Goal: Task Accomplishment & Management: Manage account settings

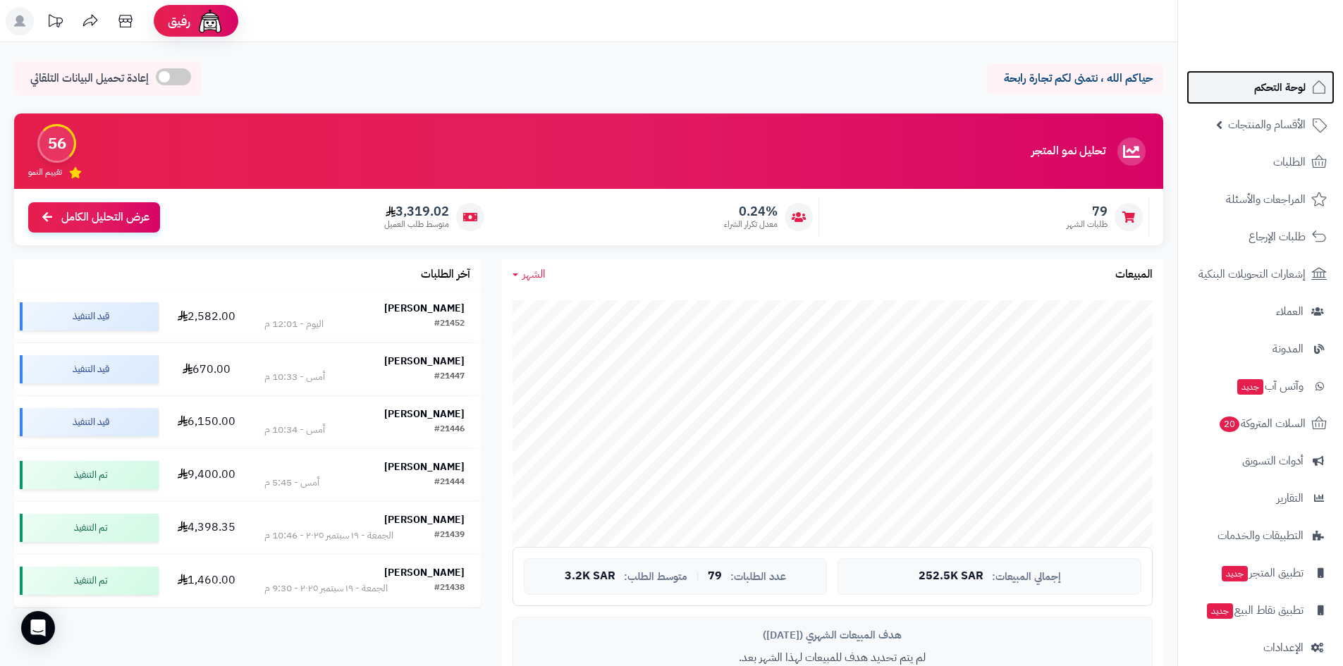
click at [1225, 99] on link "لوحة التحكم" at bounding box center [1261, 88] width 148 height 34
click at [446, 306] on strong "[PERSON_NAME]" at bounding box center [424, 307] width 80 height 15
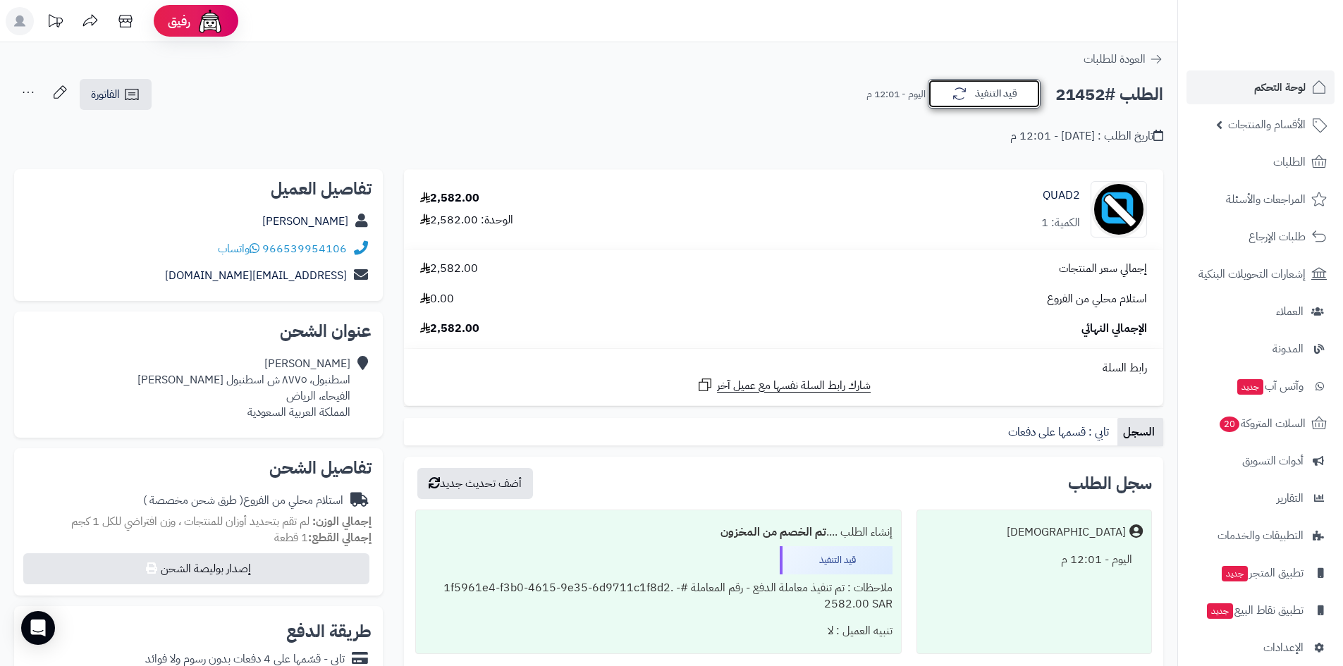
click at [994, 104] on button "قيد التنفيذ" at bounding box center [984, 94] width 113 height 30
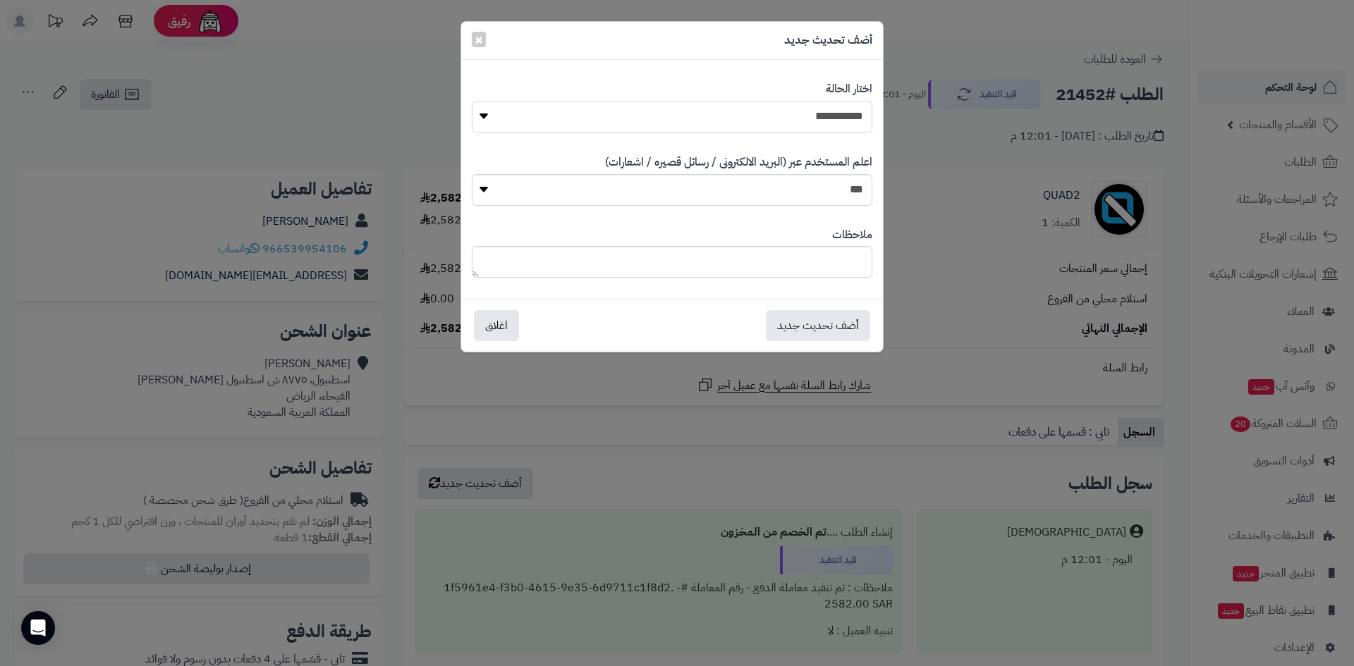
click at [804, 127] on select "**********" at bounding box center [672, 117] width 400 height 32
select select "*"
click at [472, 101] on select "**********" at bounding box center [672, 117] width 400 height 32
click at [802, 328] on button "أضف تحديث جديد" at bounding box center [818, 325] width 104 height 31
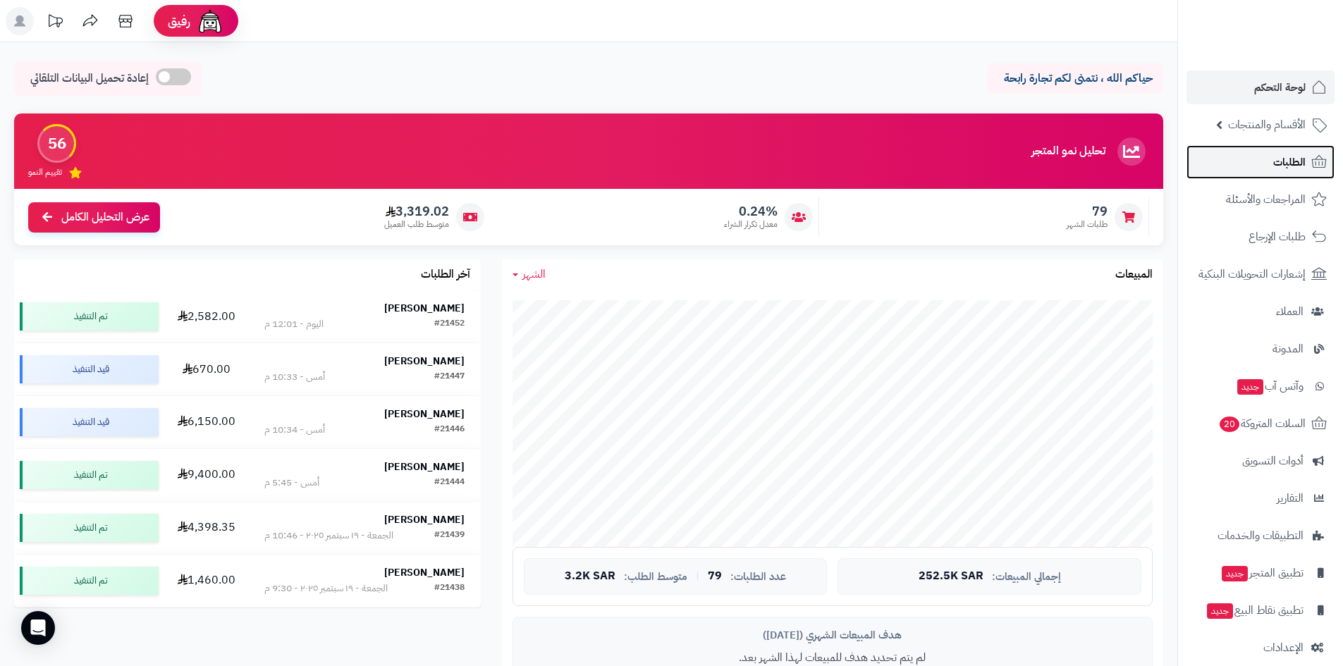
click at [1280, 157] on span "الطلبات" at bounding box center [1289, 162] width 32 height 20
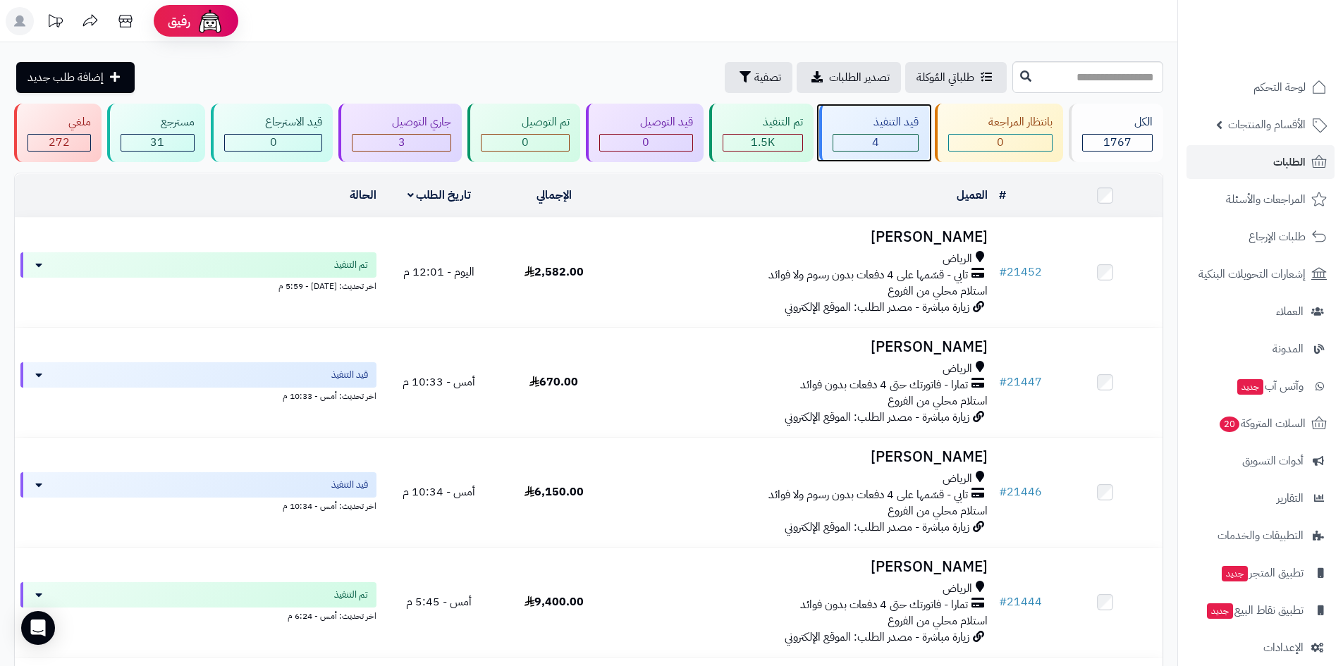
click at [871, 148] on div "4" at bounding box center [875, 143] width 85 height 16
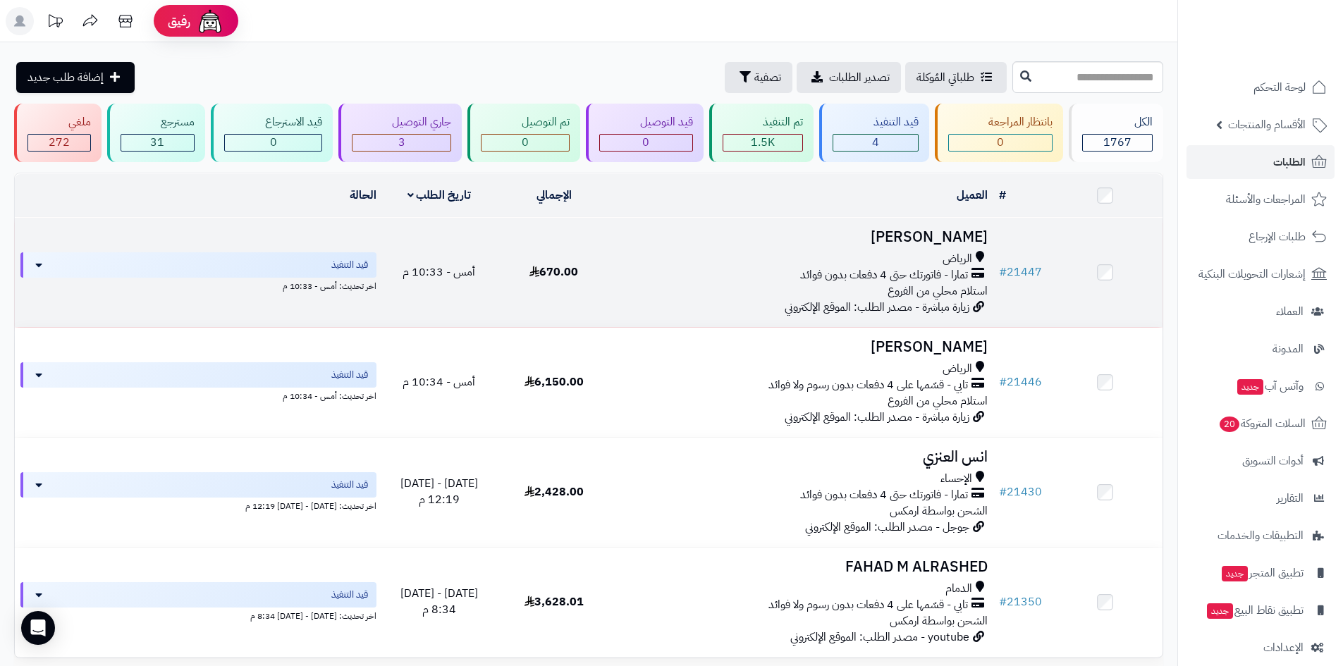
click at [908, 229] on h3 "[PERSON_NAME]" at bounding box center [802, 237] width 371 height 16
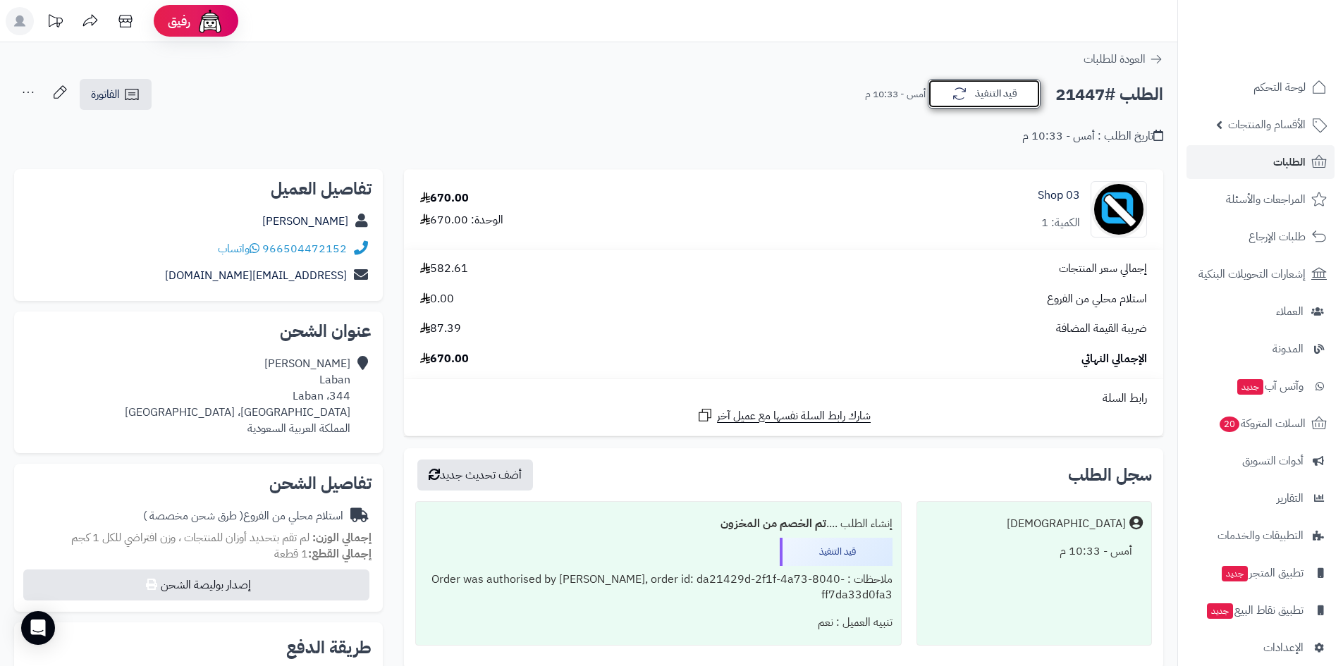
click at [989, 103] on button "قيد التنفيذ" at bounding box center [984, 94] width 113 height 30
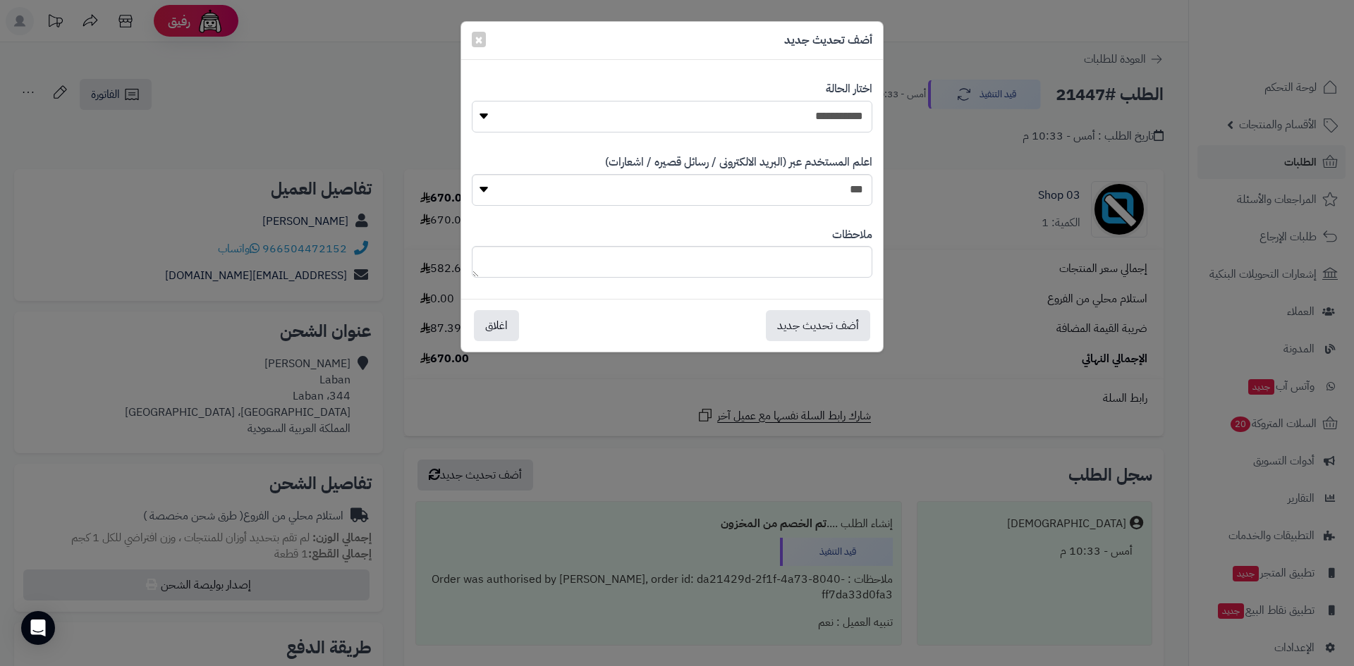
click at [821, 122] on select "**********" at bounding box center [672, 117] width 400 height 32
select select "*"
click at [472, 101] on select "**********" at bounding box center [672, 117] width 400 height 32
click at [819, 334] on button "أضف تحديث جديد" at bounding box center [818, 325] width 104 height 31
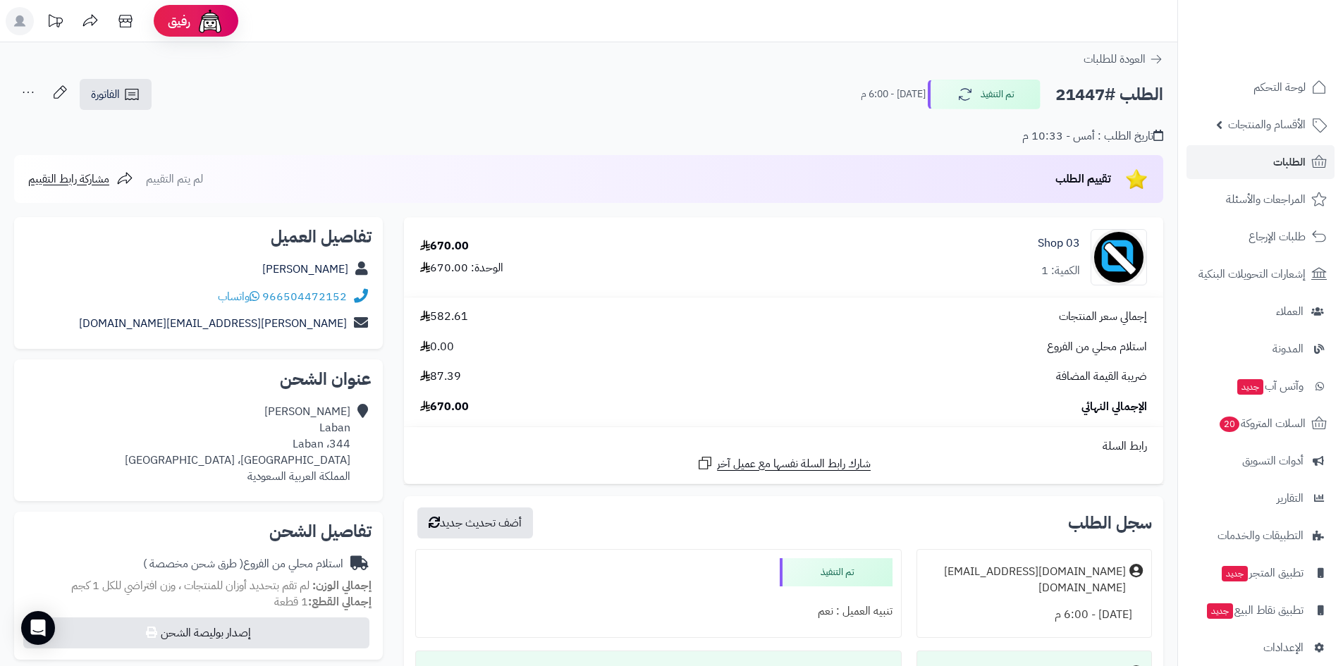
click at [1261, 169] on link "الطلبات" at bounding box center [1261, 162] width 148 height 34
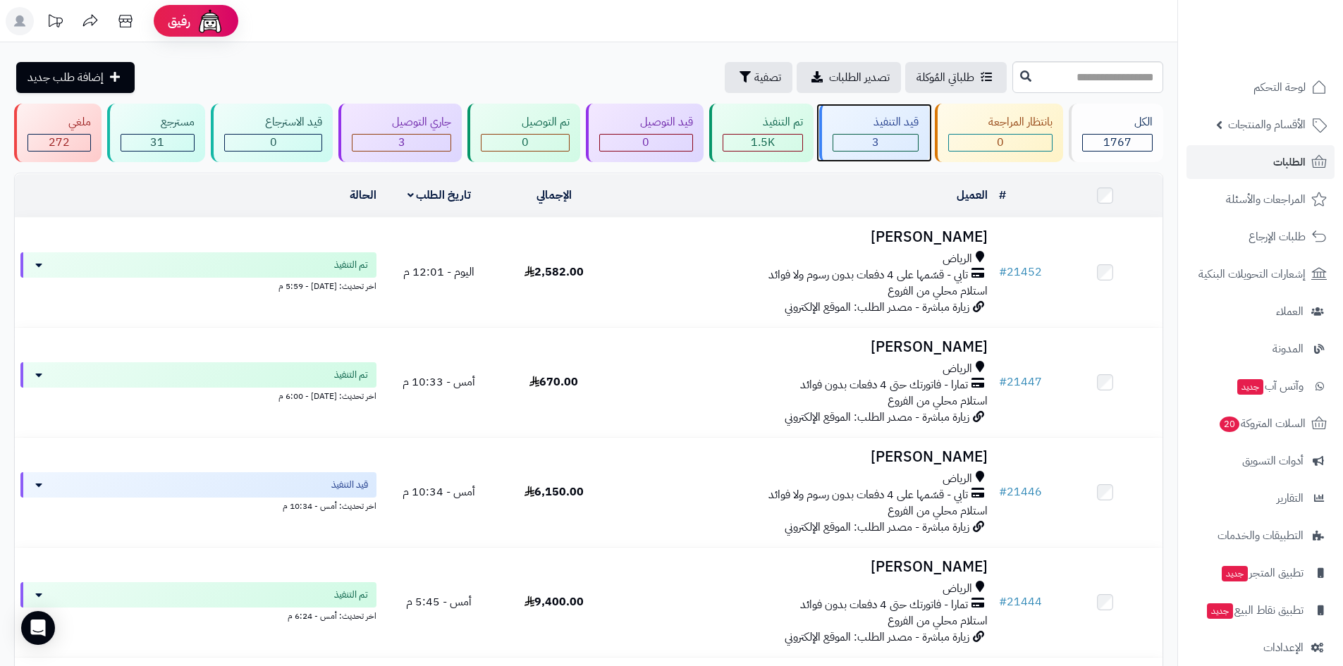
click at [851, 135] on div "3" at bounding box center [875, 143] width 85 height 16
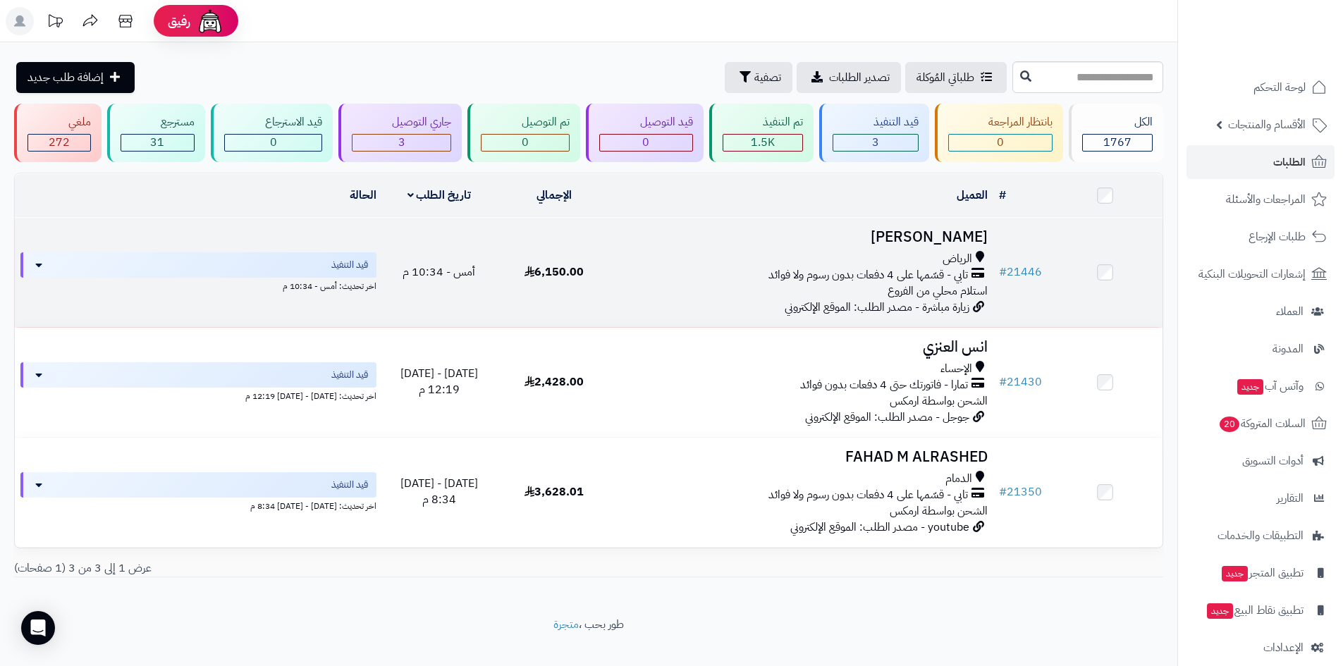
click at [931, 234] on h3 "[PERSON_NAME]" at bounding box center [802, 237] width 371 height 16
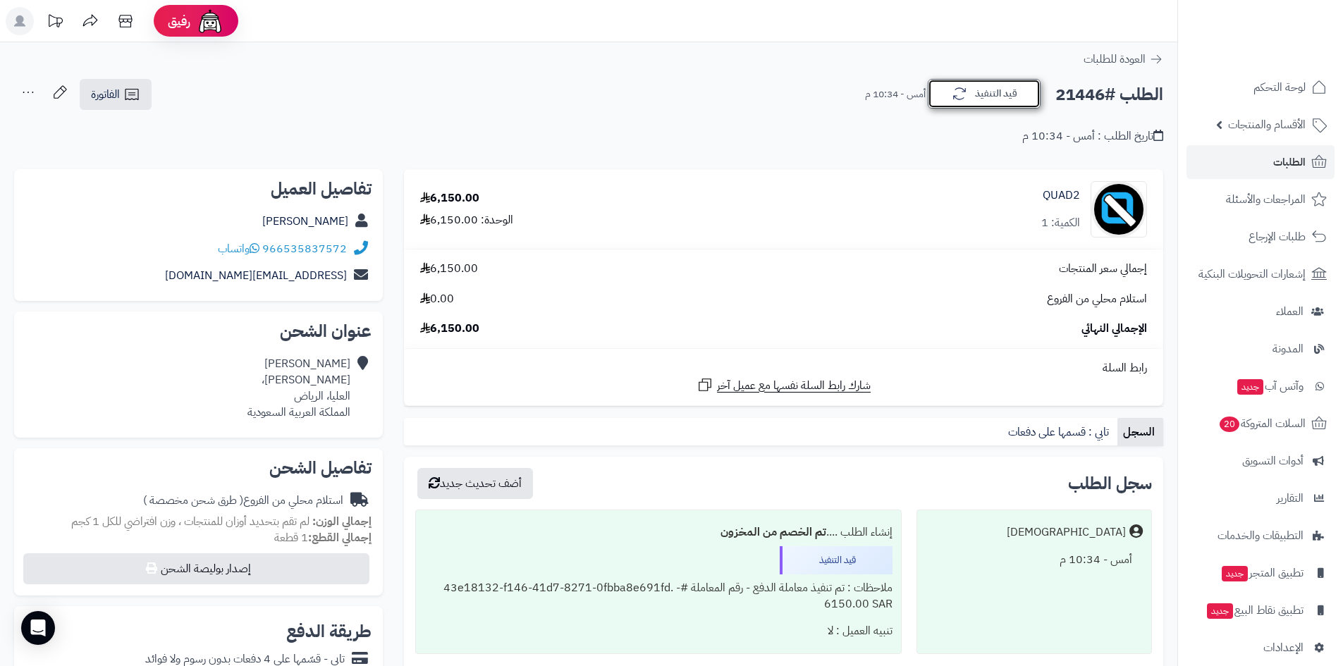
click at [970, 98] on button "قيد التنفيذ" at bounding box center [984, 94] width 113 height 30
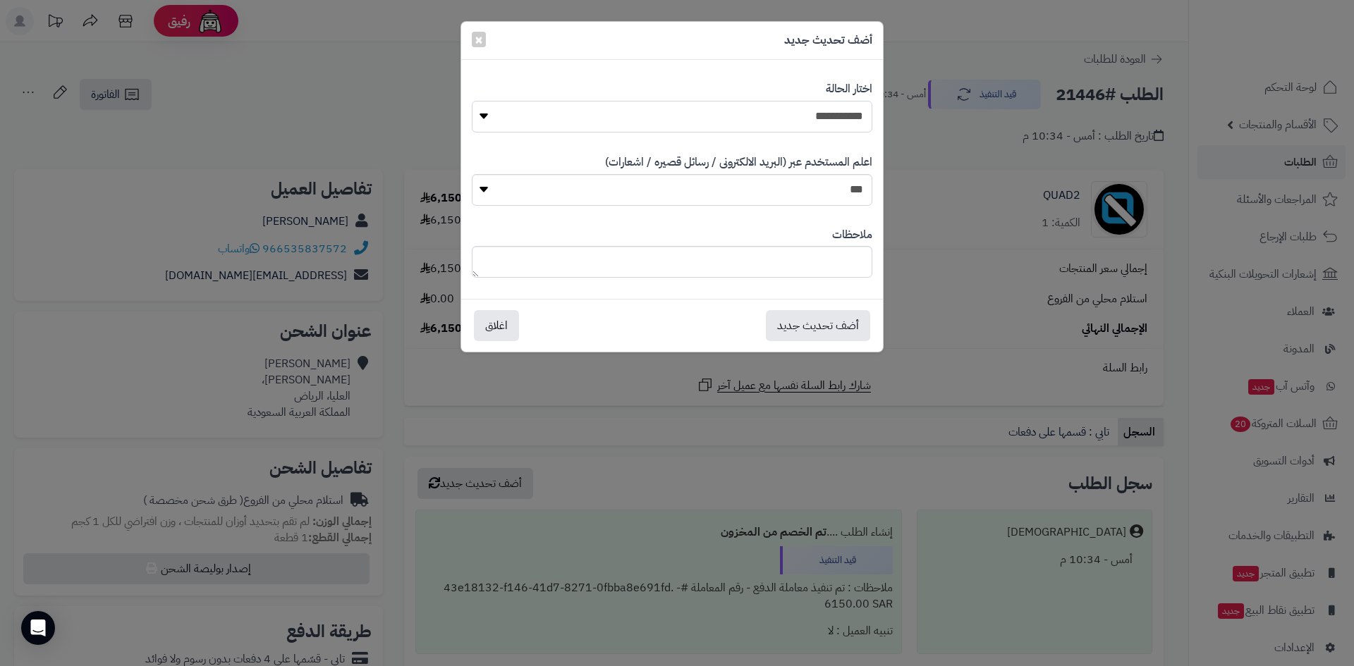
click at [831, 123] on select "**********" at bounding box center [672, 117] width 400 height 32
select select "*"
click at [472, 101] on select "**********" at bounding box center [672, 117] width 400 height 32
click at [818, 316] on button "أضف تحديث جديد" at bounding box center [818, 325] width 104 height 31
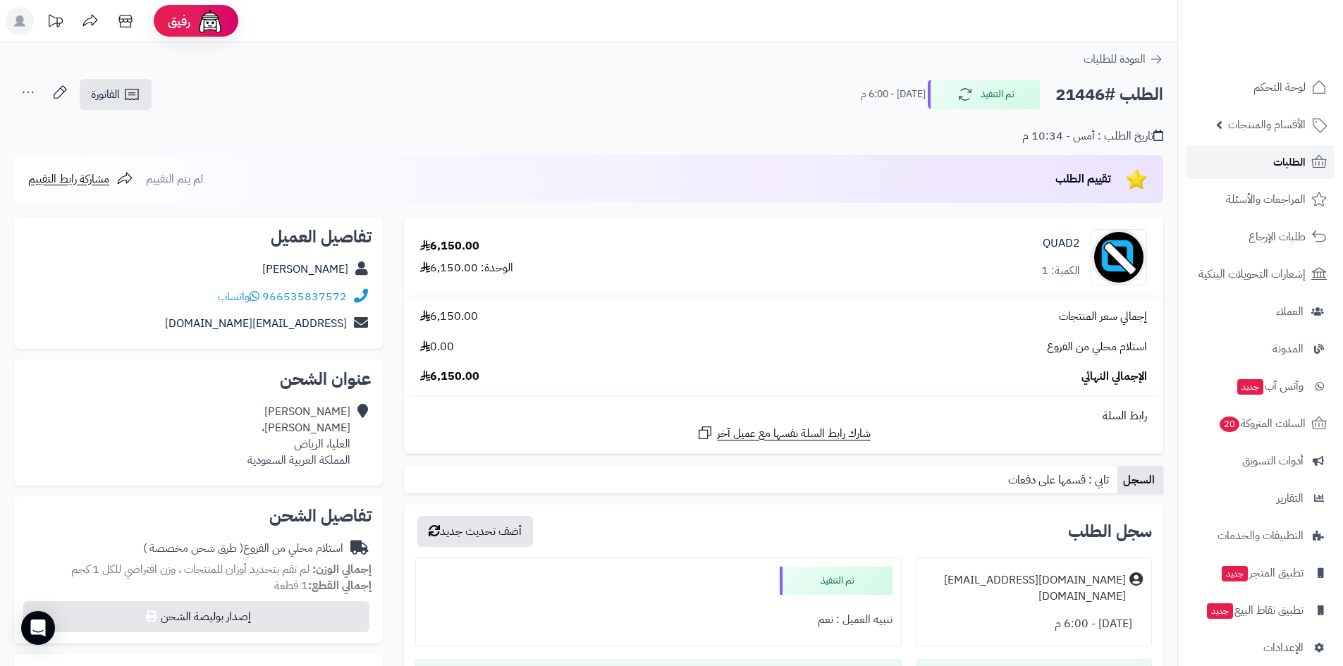
click at [1254, 163] on link "الطلبات" at bounding box center [1261, 162] width 148 height 34
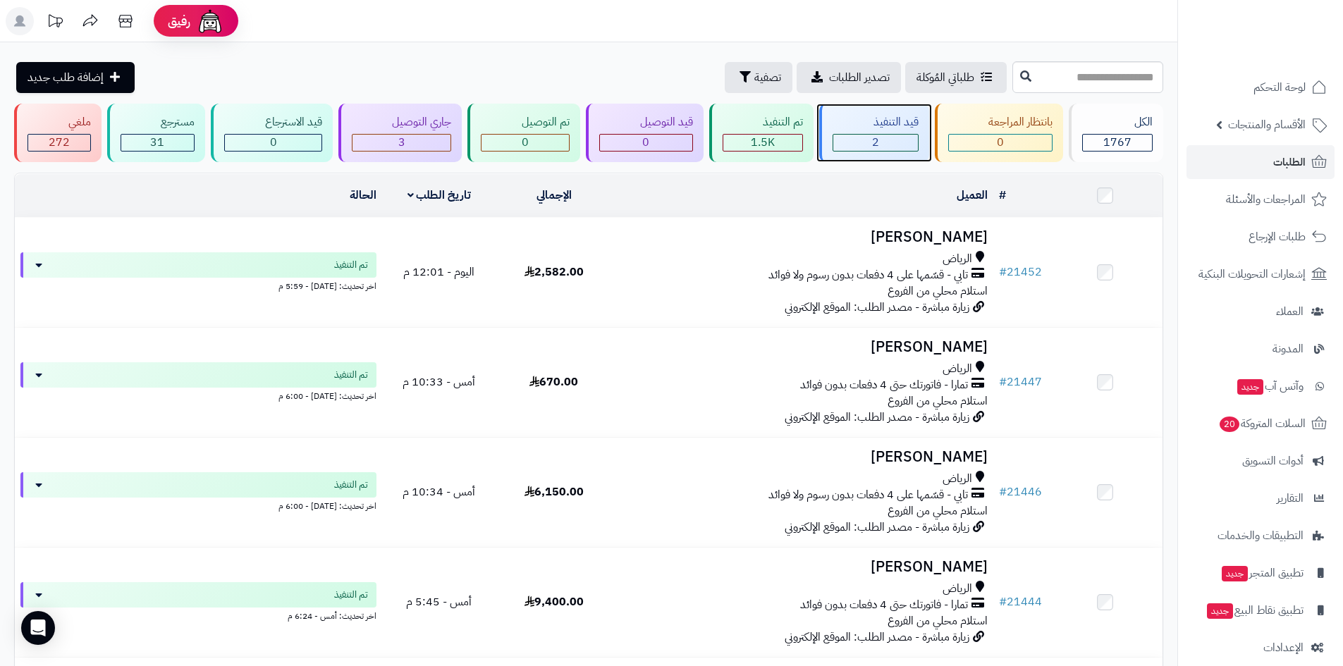
click at [859, 139] on div "2" at bounding box center [875, 143] width 85 height 16
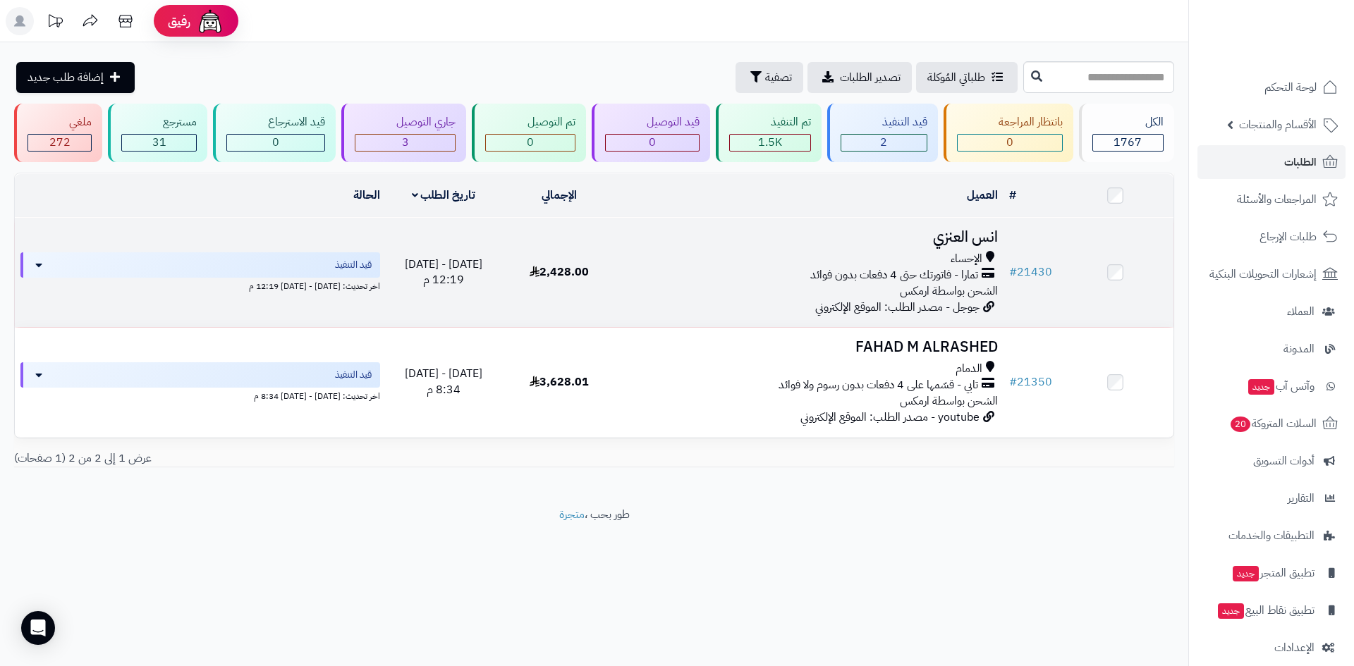
click at [950, 230] on h3 "انس العنزي" at bounding box center [810, 237] width 374 height 16
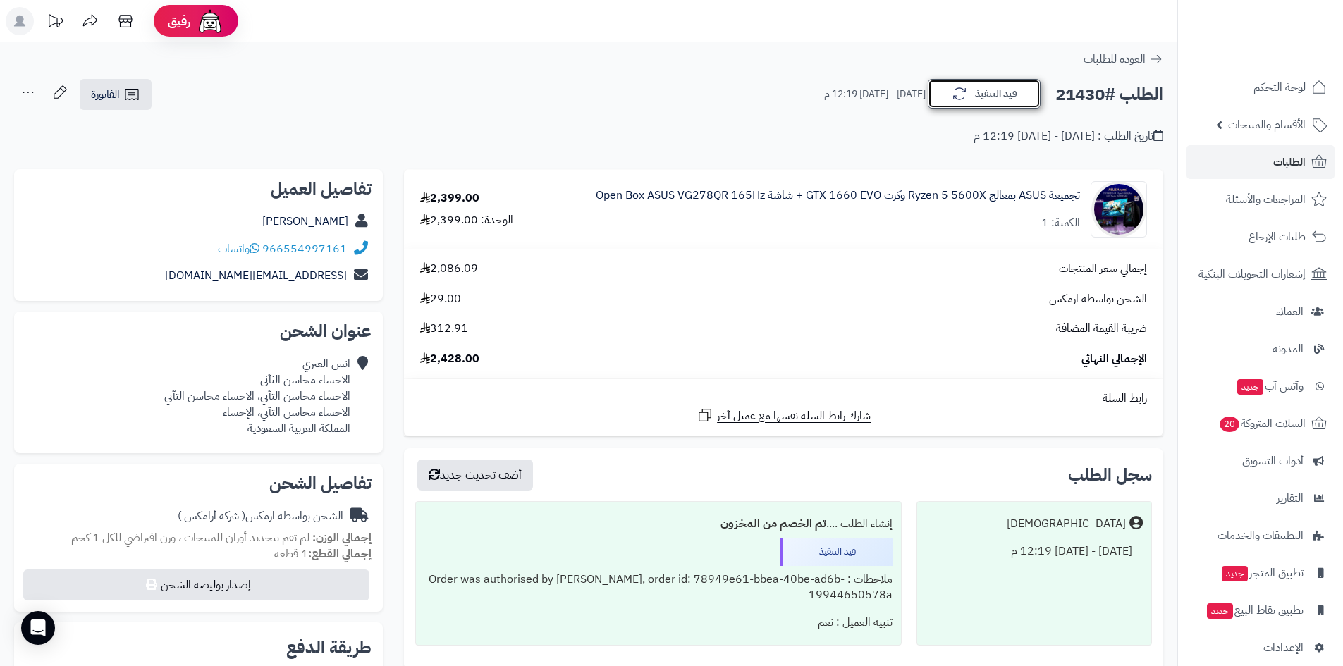
click at [939, 95] on button "قيد التنفيذ" at bounding box center [984, 94] width 113 height 30
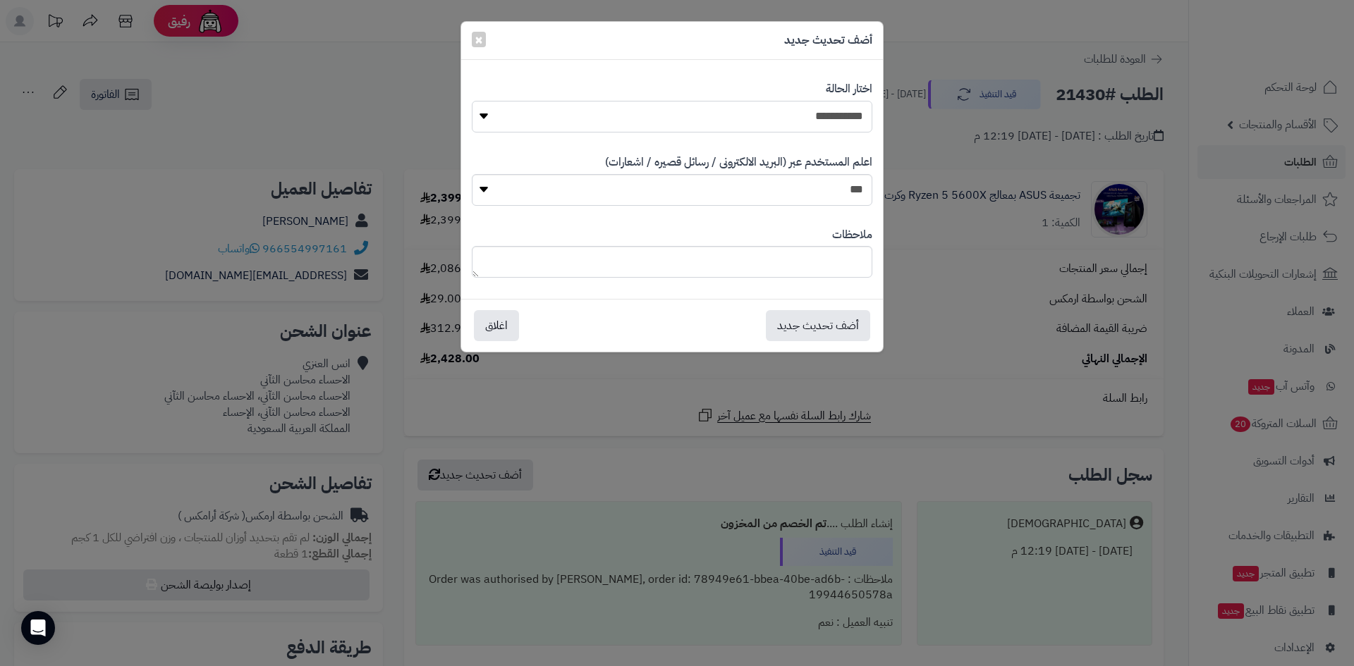
click at [824, 114] on select "**********" at bounding box center [672, 117] width 400 height 32
select select "**"
click at [472, 101] on select "**********" at bounding box center [672, 117] width 400 height 32
click at [831, 325] on button "أضف تحديث جديد" at bounding box center [818, 325] width 104 height 31
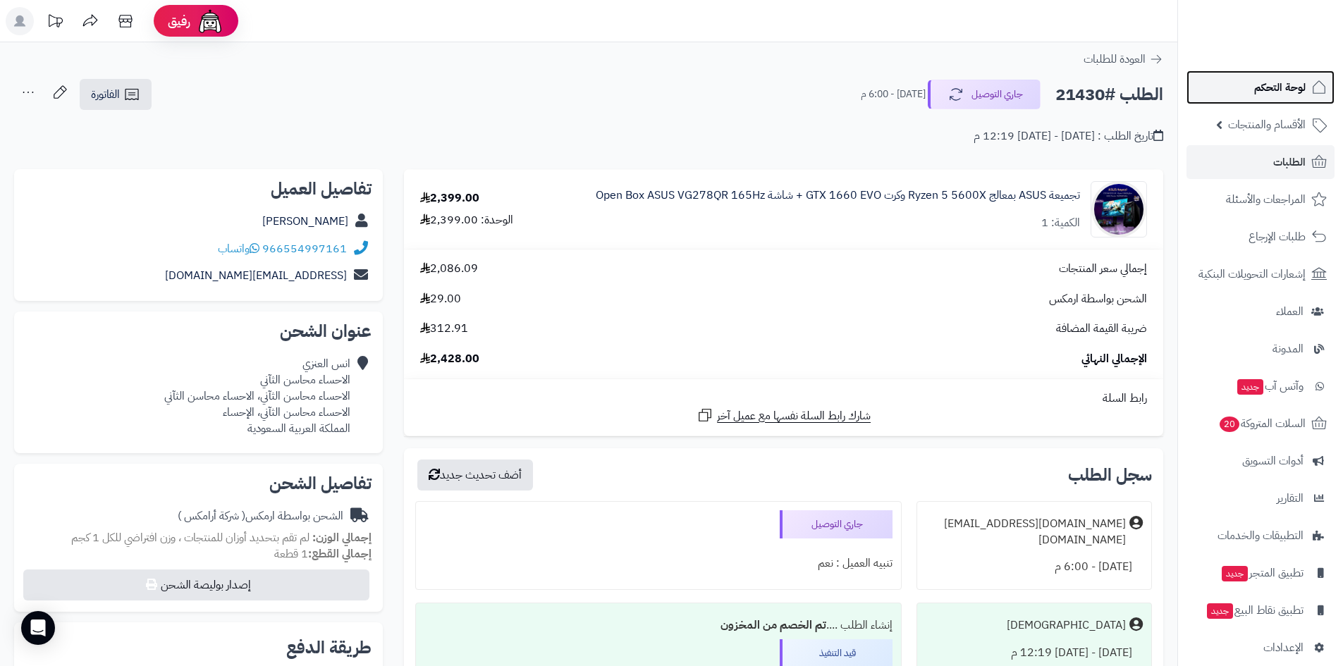
click at [1235, 92] on link "لوحة التحكم" at bounding box center [1261, 88] width 148 height 34
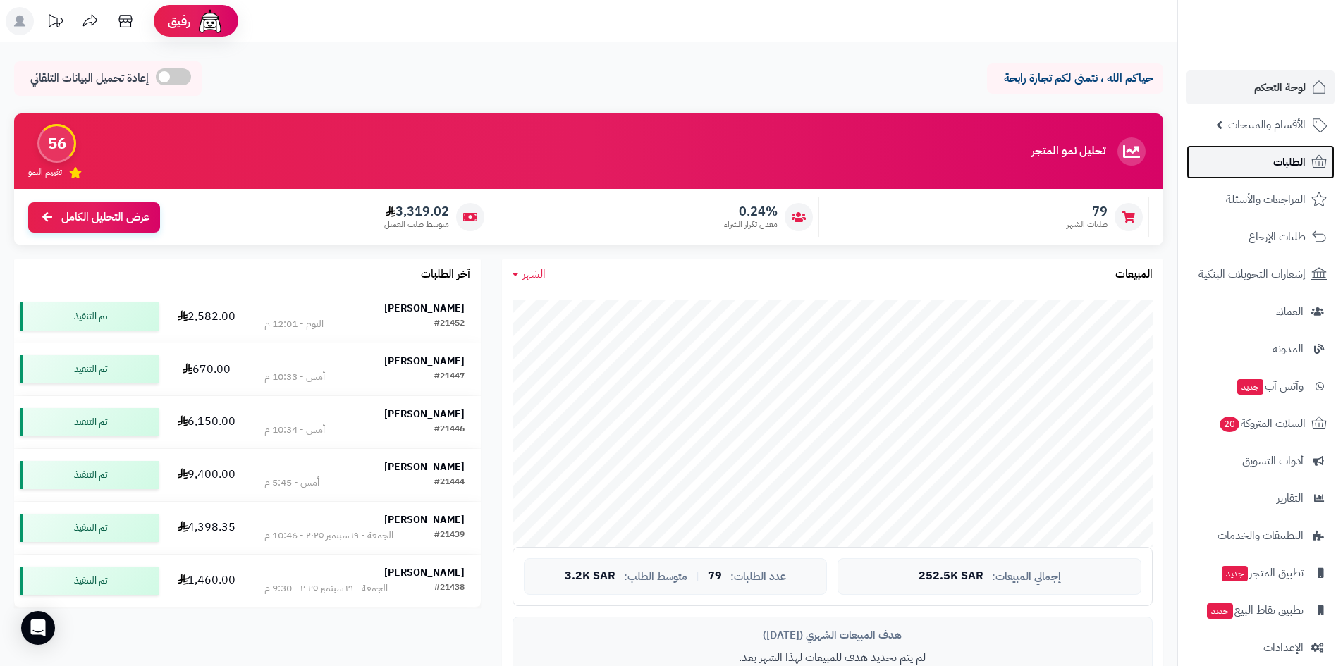
click at [1237, 153] on link "الطلبات" at bounding box center [1261, 162] width 148 height 34
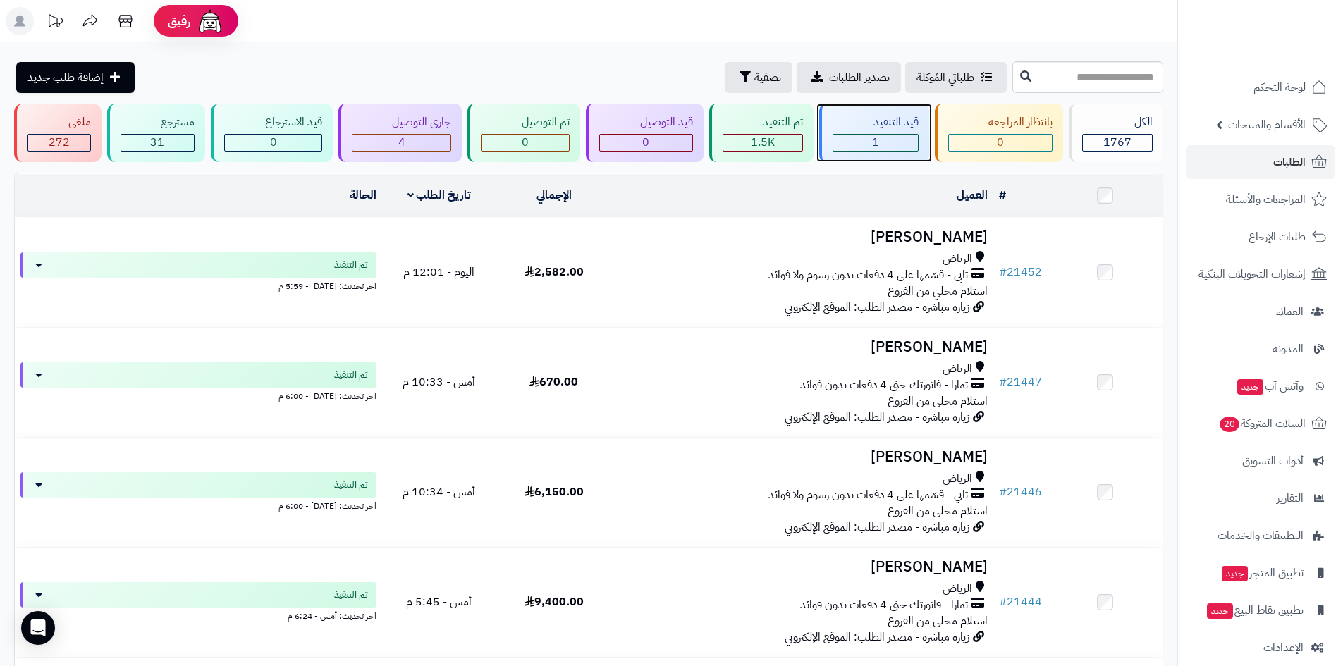
click at [847, 138] on div "1" at bounding box center [875, 143] width 85 height 16
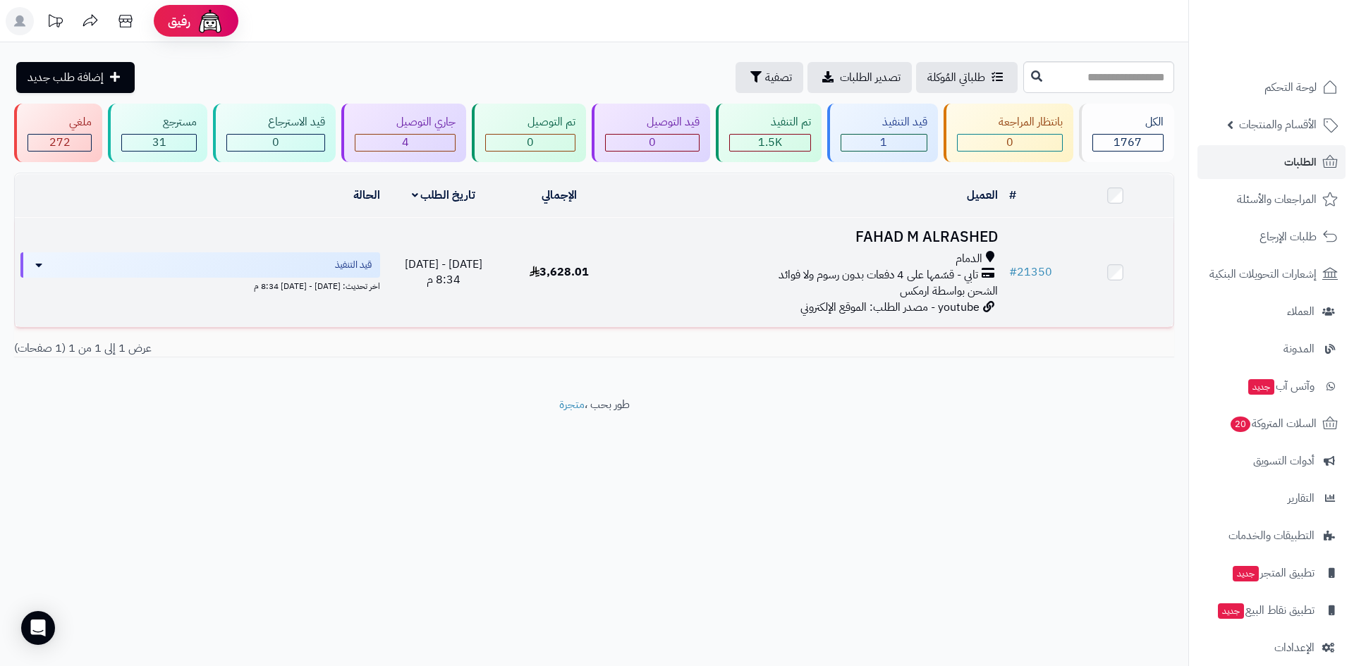
click at [928, 229] on h3 "FAHAD M ALRASHED" at bounding box center [810, 237] width 374 height 16
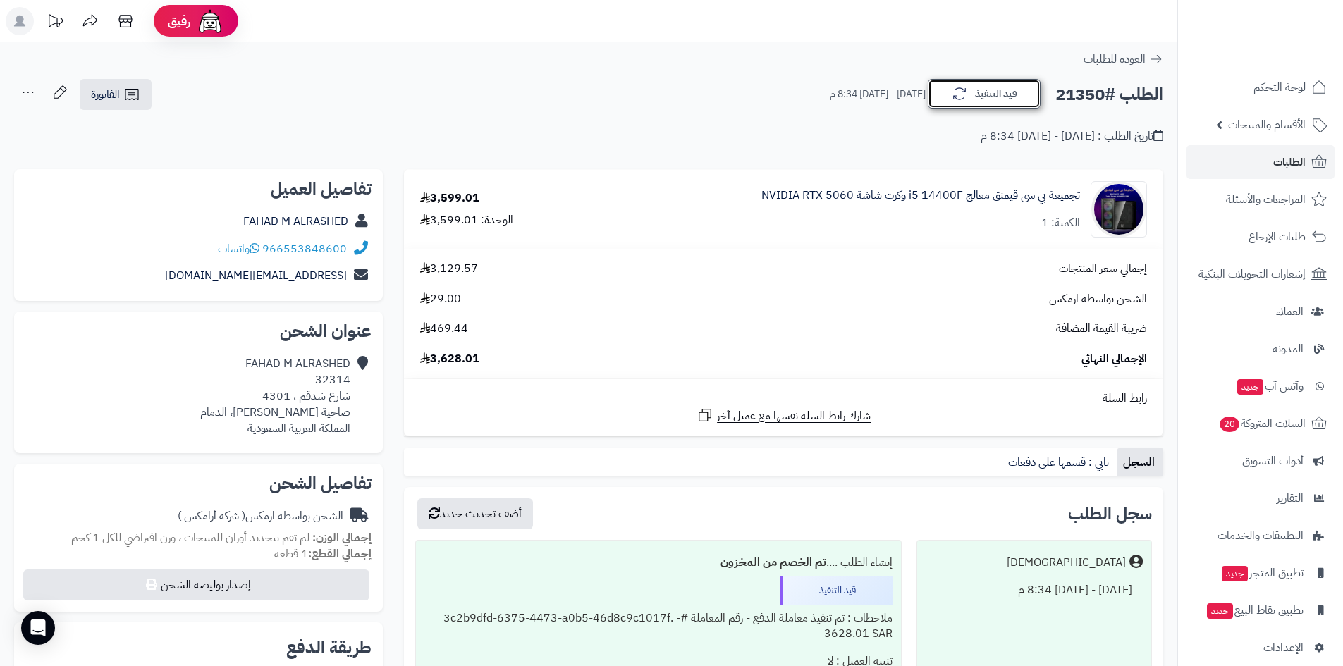
click at [948, 97] on button "قيد التنفيذ" at bounding box center [984, 94] width 113 height 30
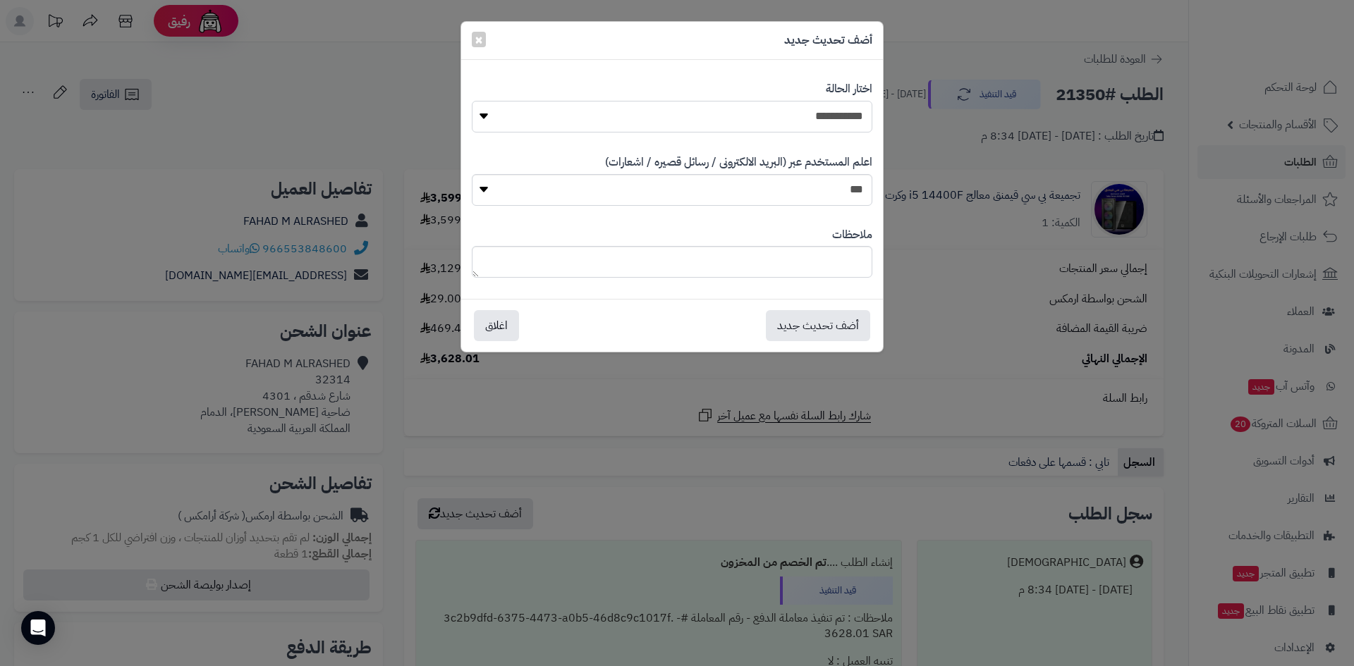
click at [841, 118] on select "**********" at bounding box center [672, 117] width 400 height 32
select select "*"
click at [472, 101] on select "**********" at bounding box center [672, 117] width 400 height 32
click at [830, 331] on button "أضف تحديث جديد" at bounding box center [818, 325] width 104 height 31
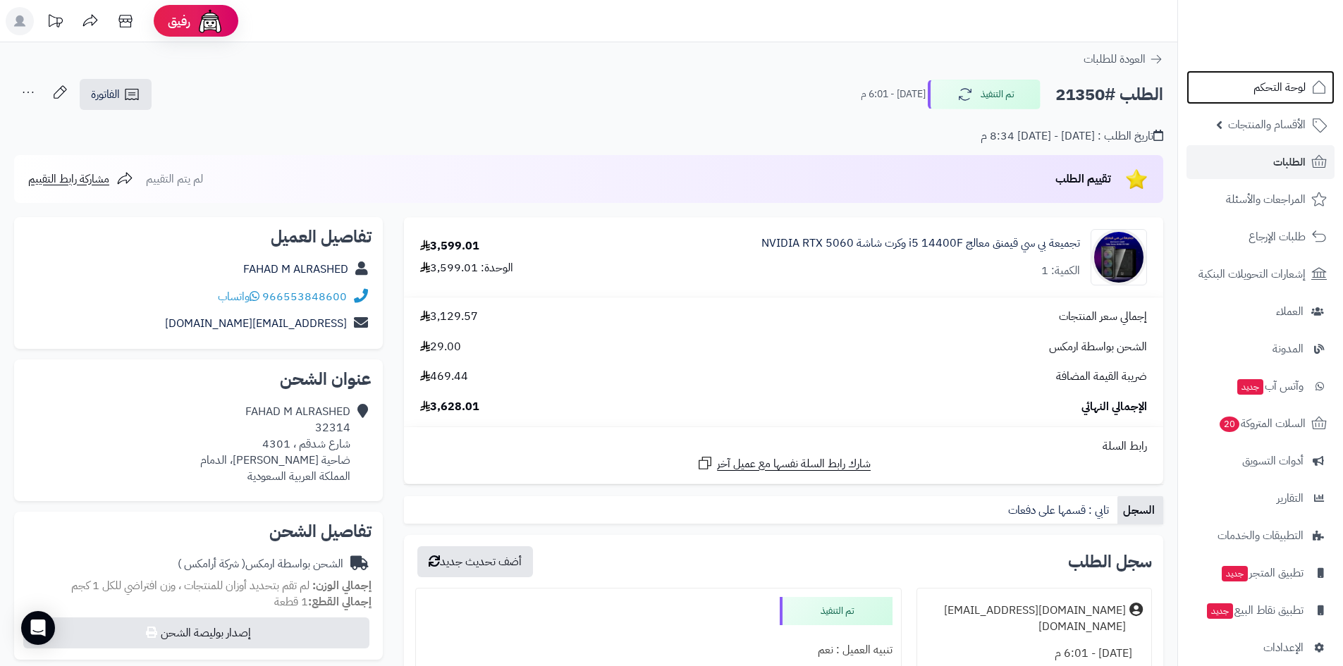
click at [1245, 92] on link "لوحة التحكم" at bounding box center [1261, 88] width 148 height 34
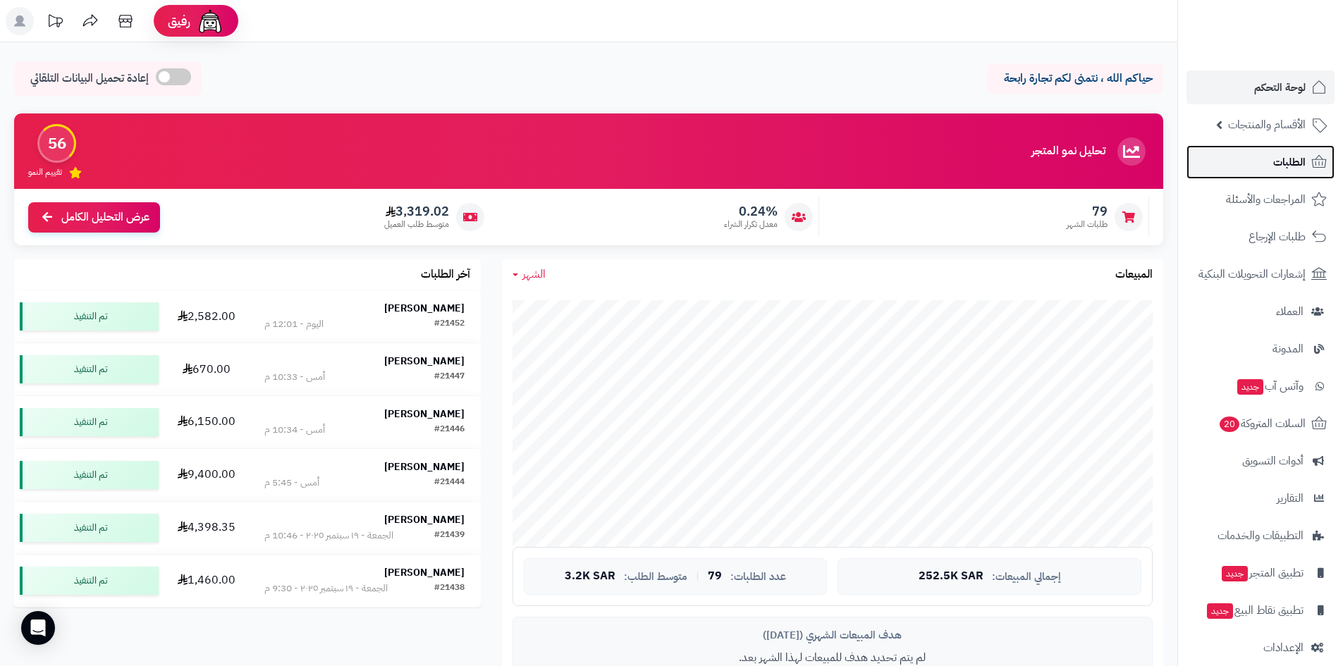
click at [1245, 171] on link "الطلبات" at bounding box center [1261, 162] width 148 height 34
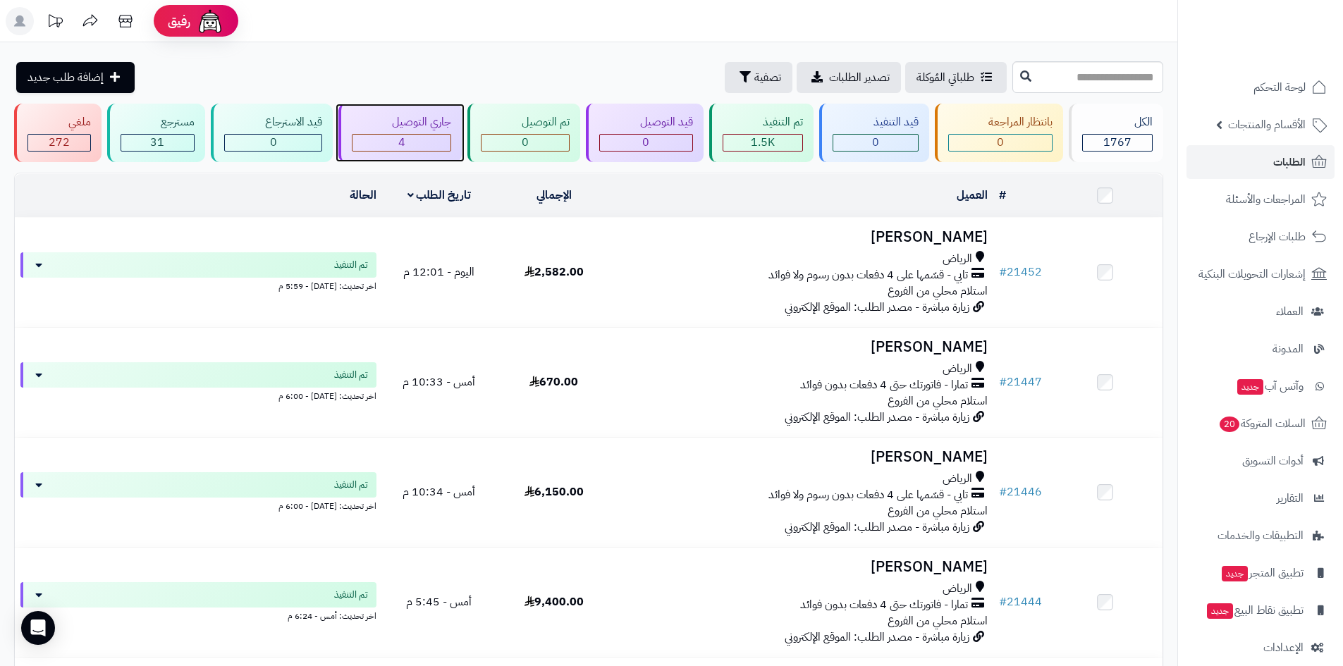
click at [426, 144] on div "4" at bounding box center [402, 143] width 99 height 16
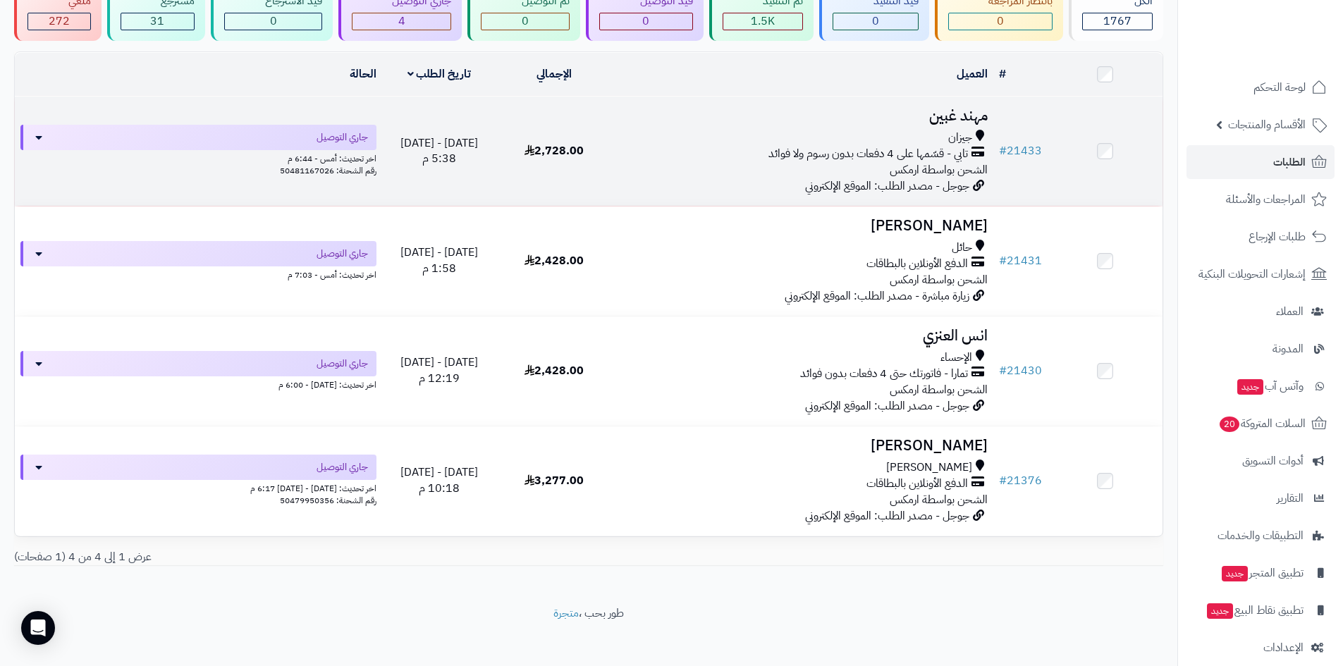
scroll to position [128, 0]
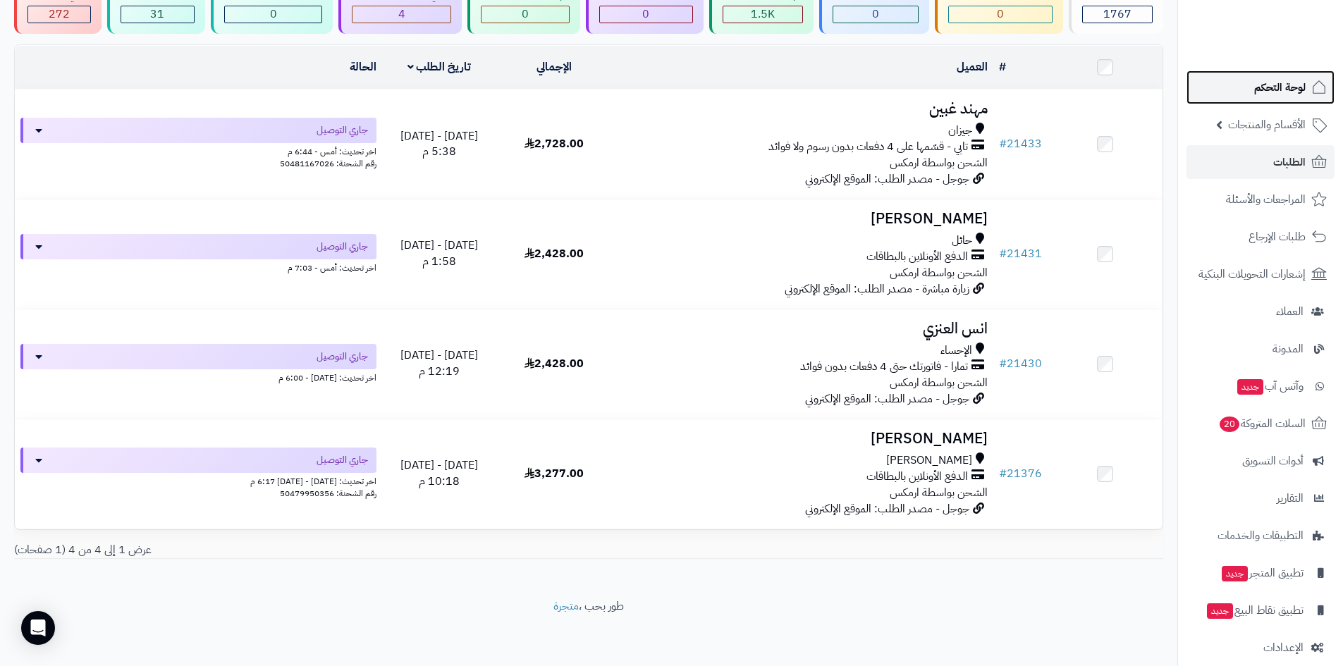
click at [1228, 90] on link "لوحة التحكم" at bounding box center [1261, 88] width 148 height 34
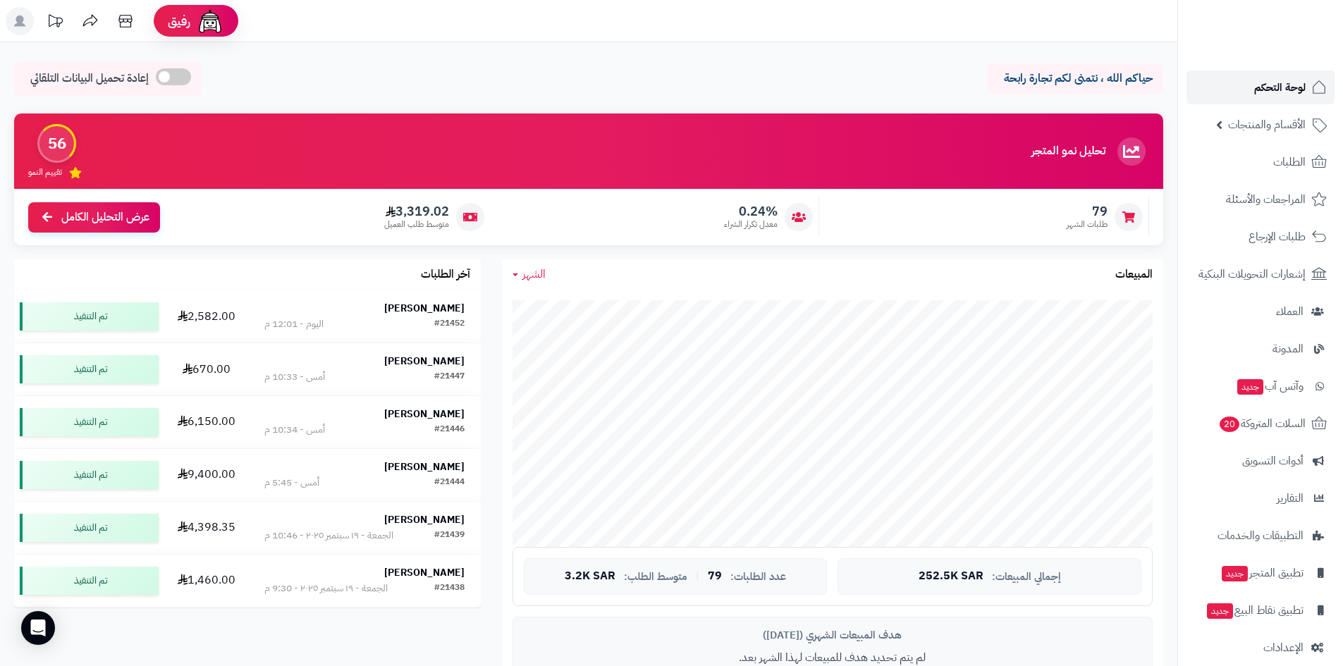
click at [1273, 89] on span "لوحة التحكم" at bounding box center [1279, 88] width 51 height 20
click at [1247, 85] on link "لوحة التحكم" at bounding box center [1261, 88] width 148 height 34
click at [1238, 89] on link "لوحة التحكم" at bounding box center [1261, 88] width 148 height 34
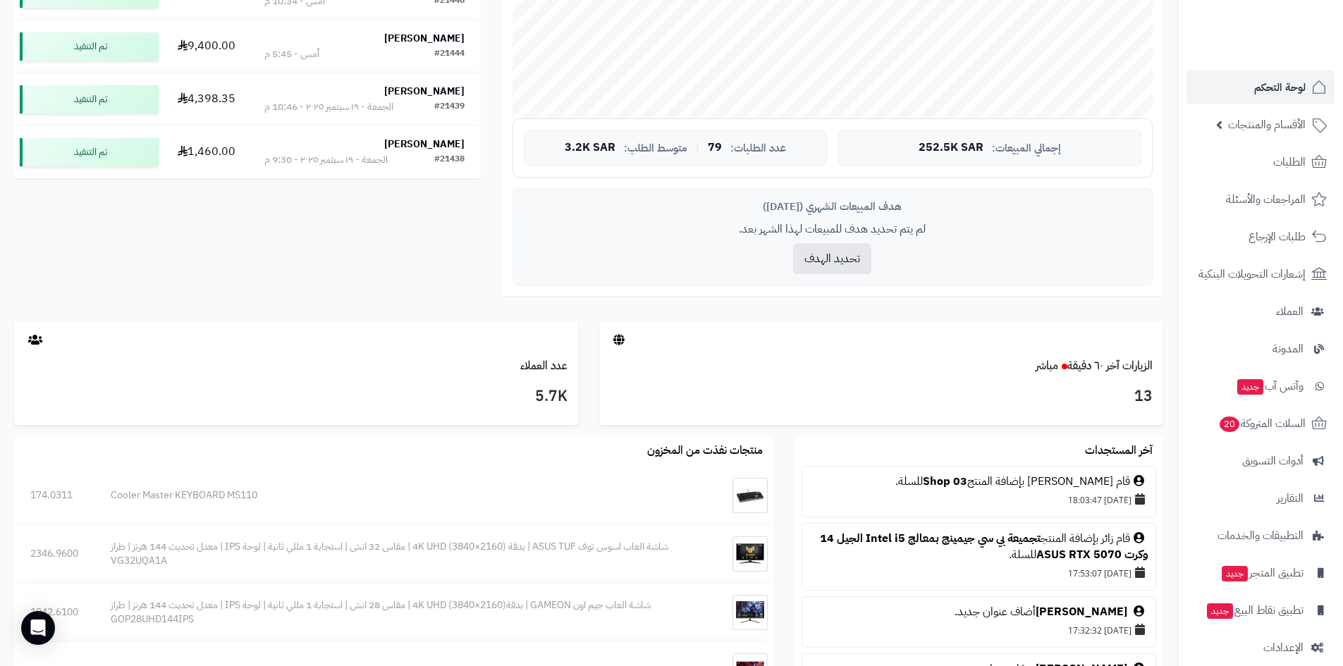
scroll to position [625, 0]
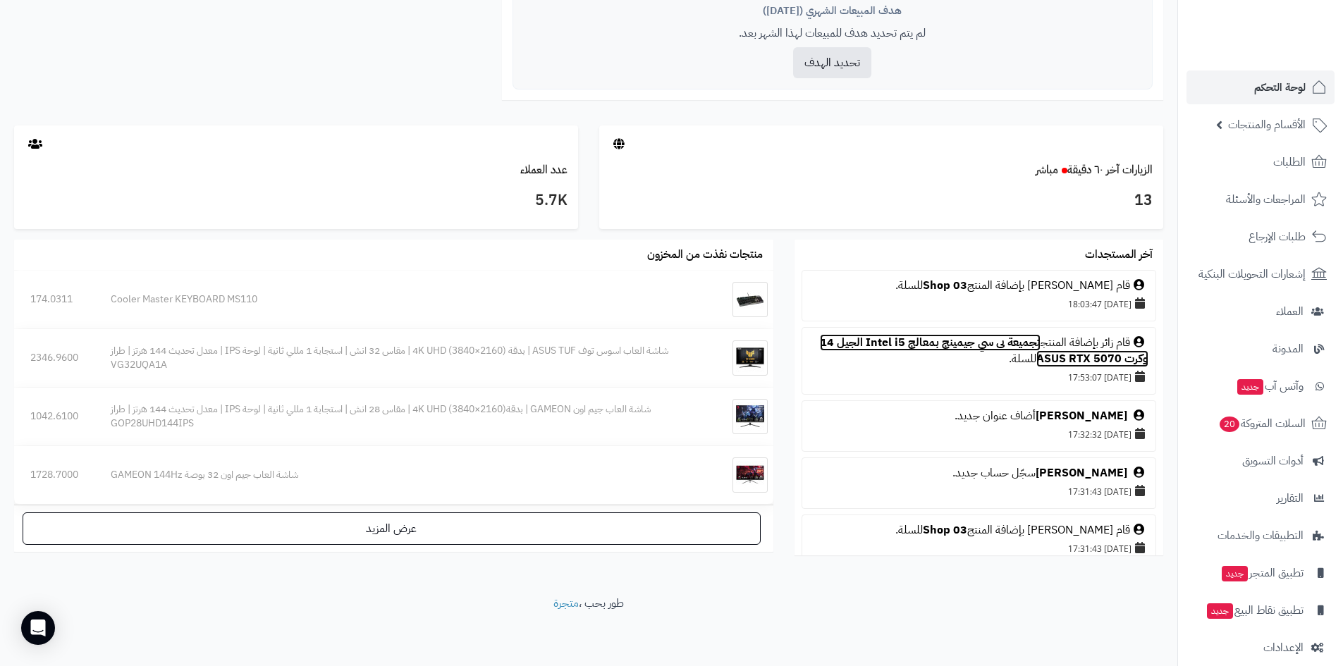
click at [923, 343] on link "تجميعة بي سي جيمينج بمعالج Intel i5 الجيل 14 وكرت ASUS RTX 5070" at bounding box center [984, 350] width 329 height 33
click at [1228, 89] on link "لوحة التحكم" at bounding box center [1261, 88] width 148 height 34
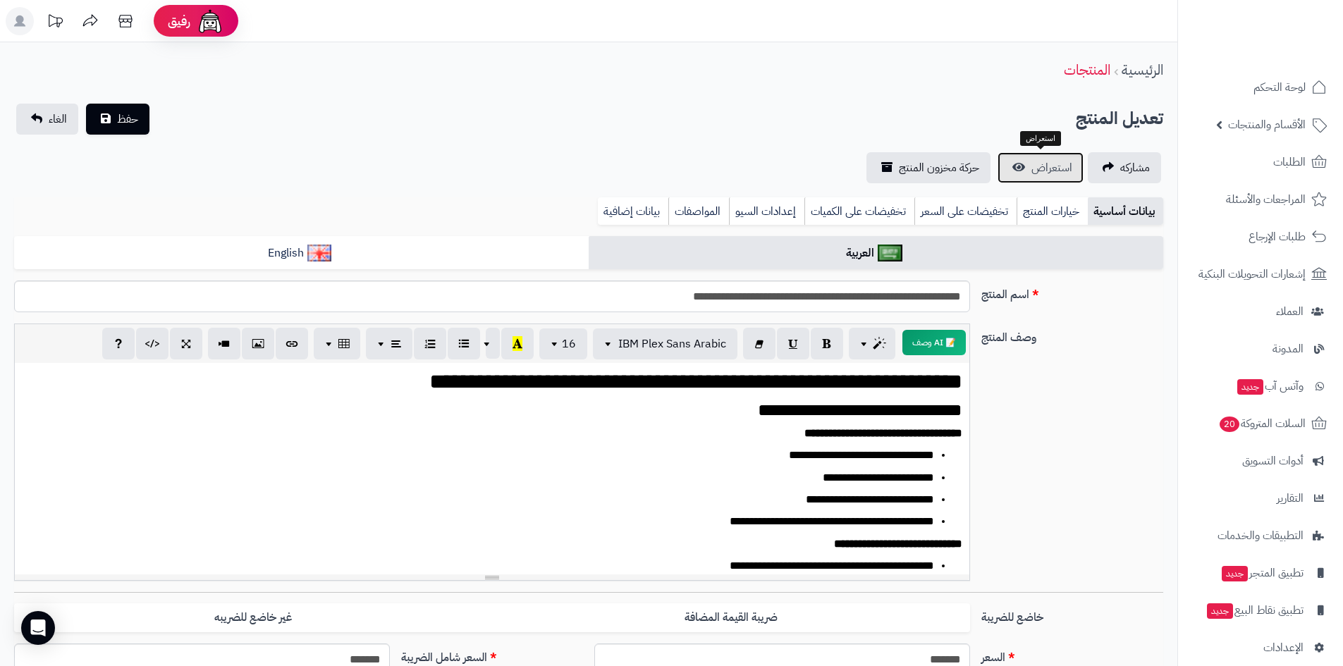
click at [1034, 175] on span "استعراض" at bounding box center [1052, 167] width 41 height 17
click at [1222, 134] on link "الأقسام والمنتجات" at bounding box center [1261, 125] width 148 height 34
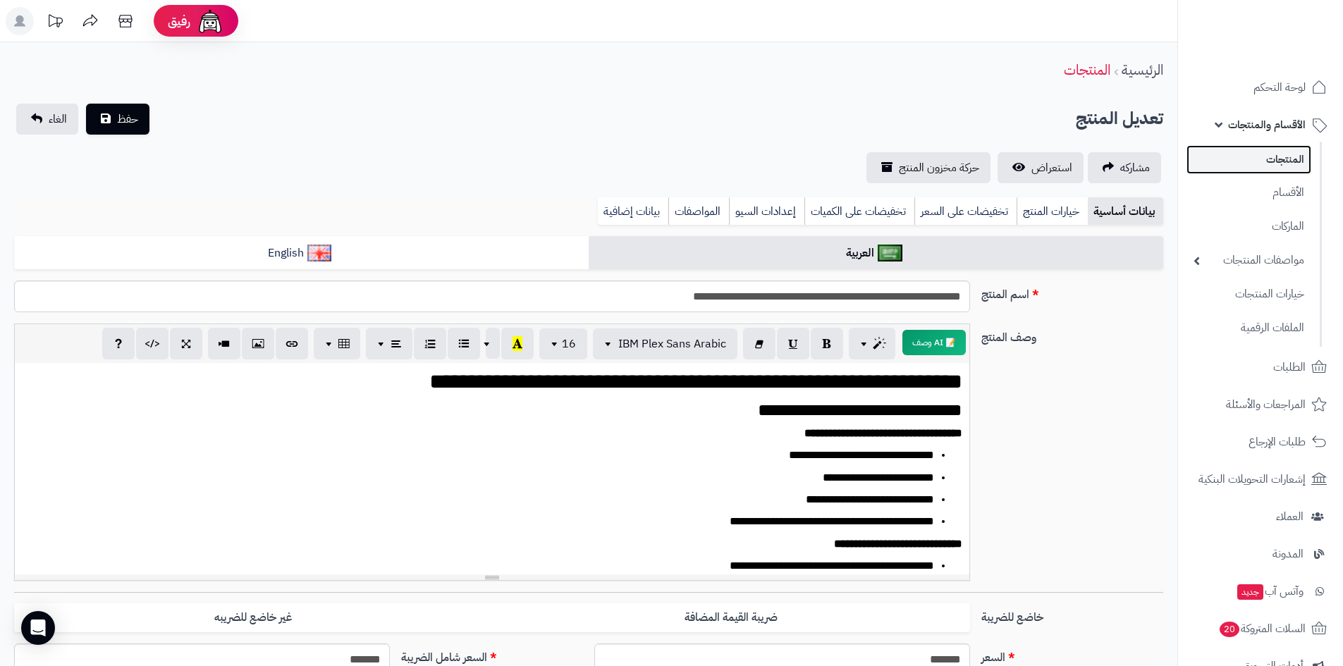
click at [1230, 155] on link "المنتجات" at bounding box center [1249, 159] width 125 height 29
click at [1256, 167] on link "المنتجات" at bounding box center [1249, 159] width 125 height 29
click at [1268, 162] on link "المنتجات" at bounding box center [1249, 159] width 125 height 29
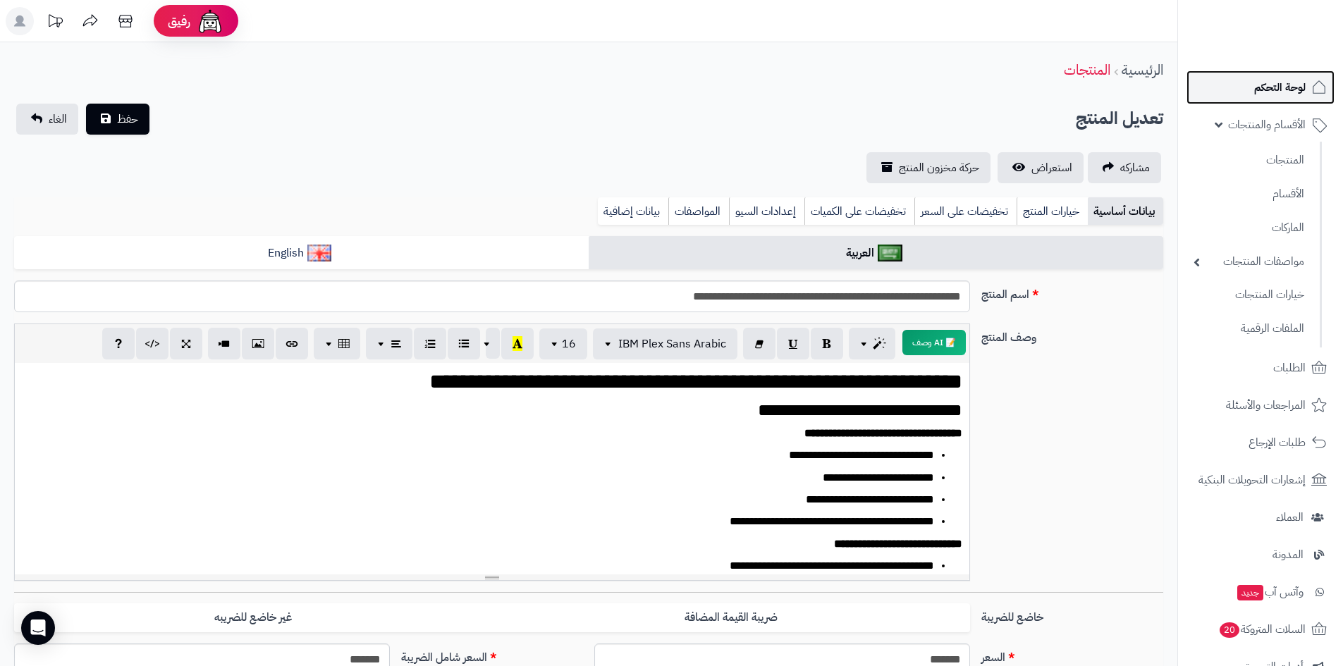
click at [1220, 80] on link "لوحة التحكم" at bounding box center [1261, 88] width 148 height 34
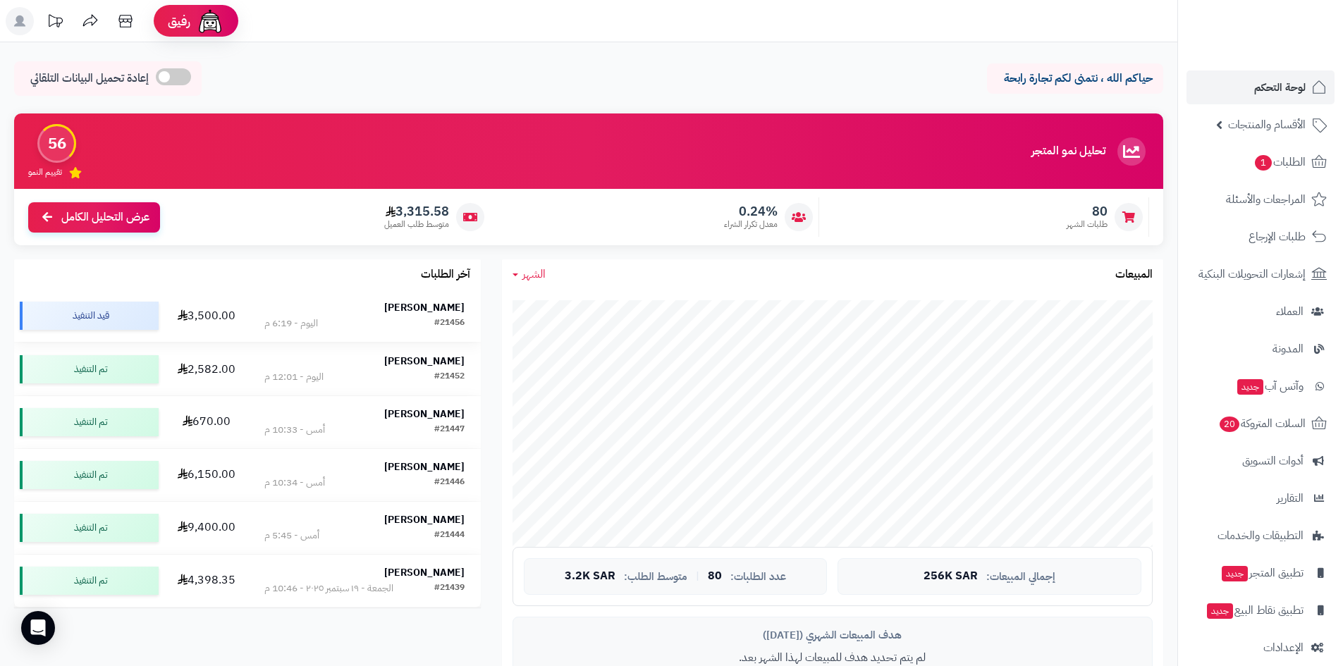
click at [424, 306] on strong "Rakan Ali" at bounding box center [424, 307] width 80 height 15
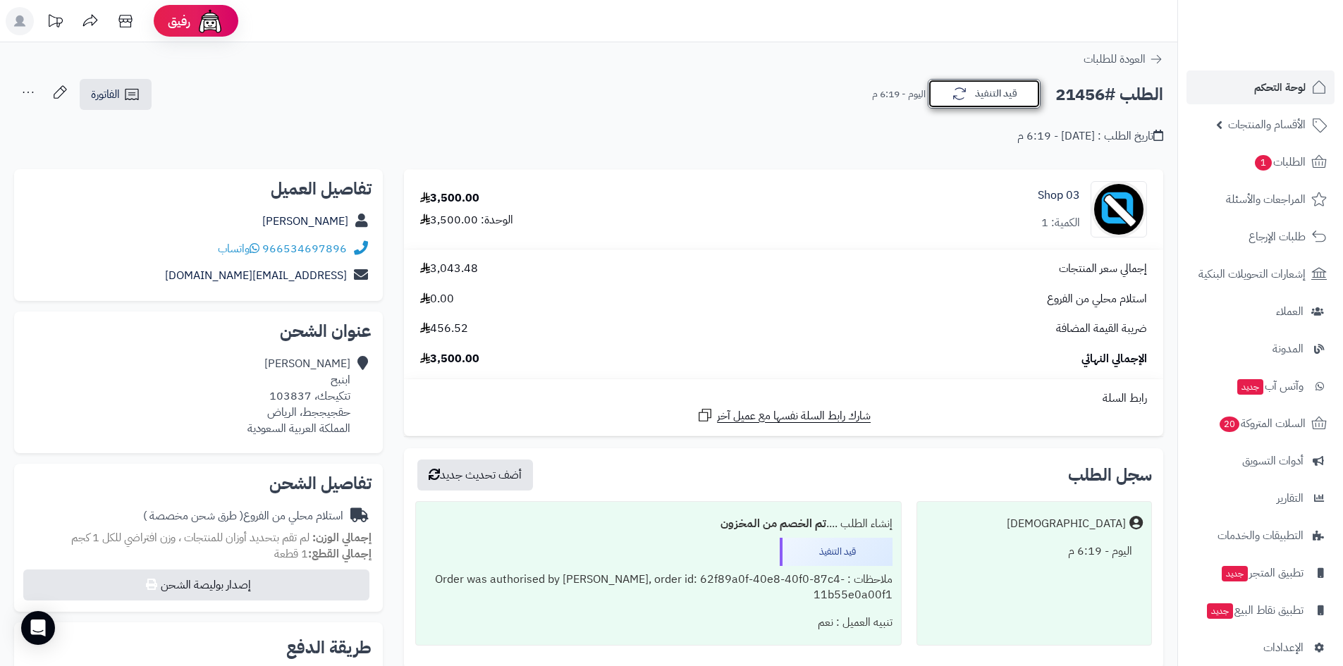
click at [1022, 87] on button "قيد التنفيذ" at bounding box center [984, 94] width 113 height 30
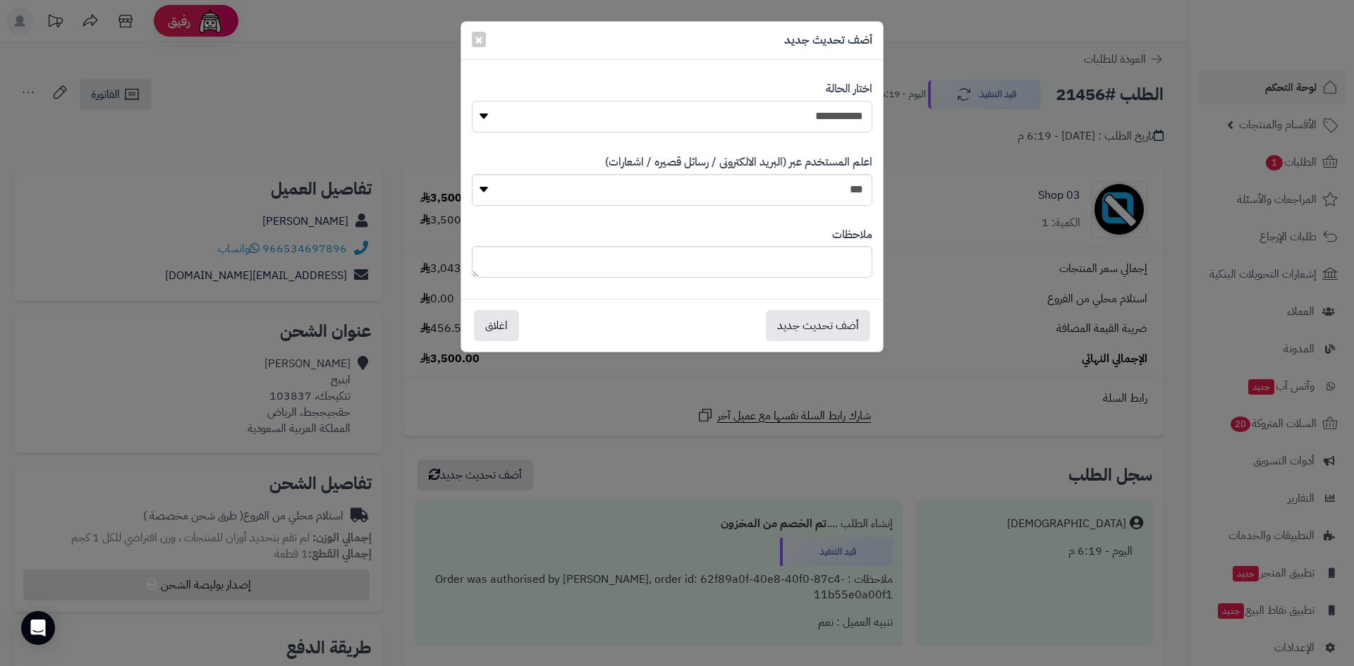
click at [833, 114] on select "**********" at bounding box center [672, 117] width 400 height 32
select select "*"
click at [472, 101] on select "**********" at bounding box center [672, 117] width 400 height 32
click at [835, 314] on button "أضف تحديث جديد" at bounding box center [818, 325] width 104 height 31
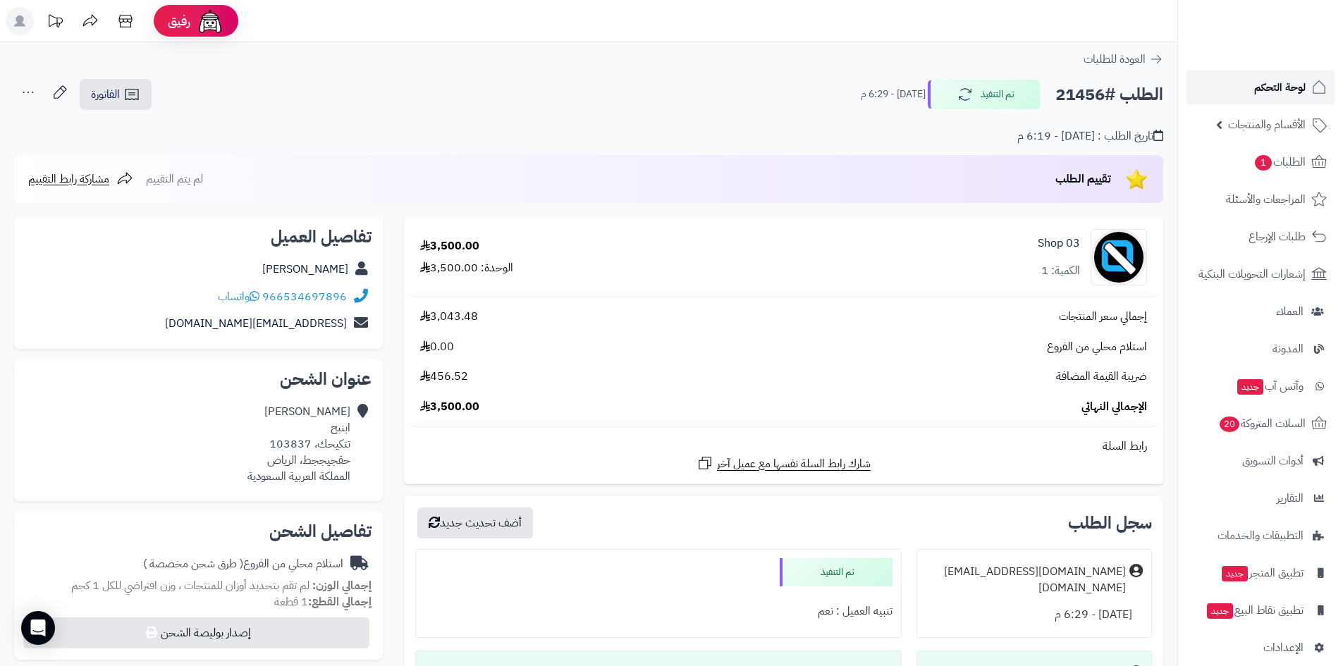
click at [1313, 80] on icon at bounding box center [1319, 87] width 17 height 17
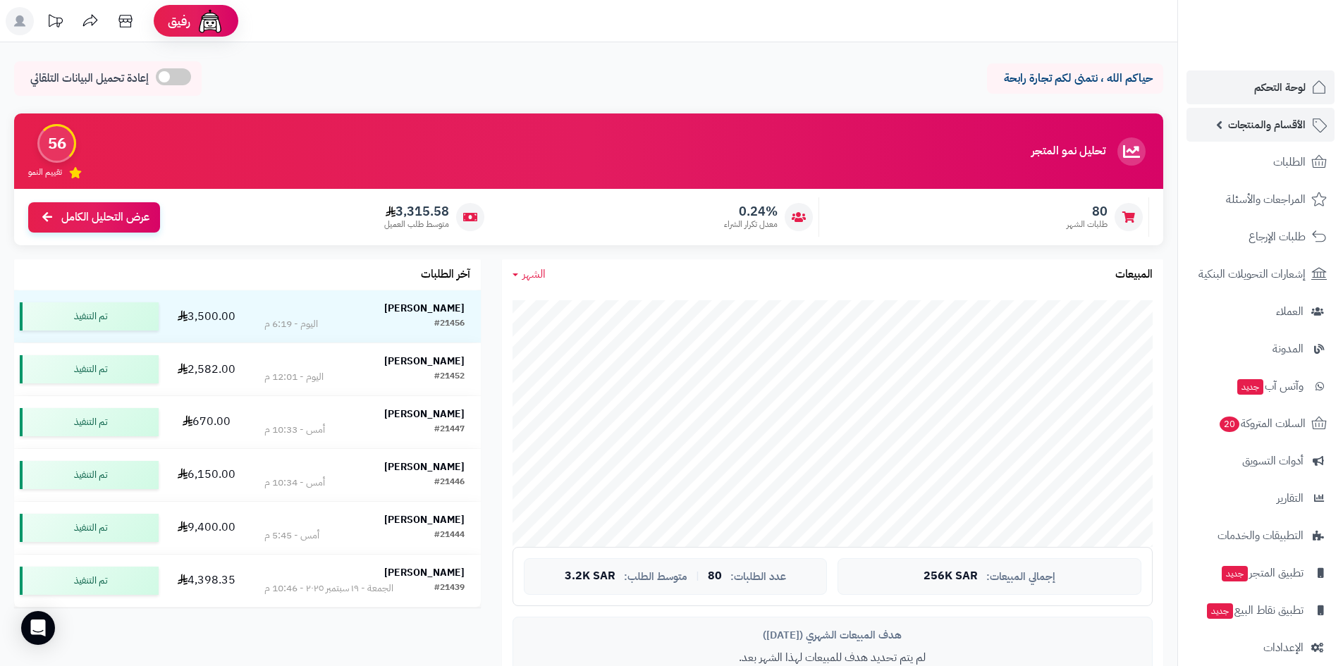
click at [1260, 121] on span "الأقسام والمنتجات" at bounding box center [1267, 125] width 78 height 20
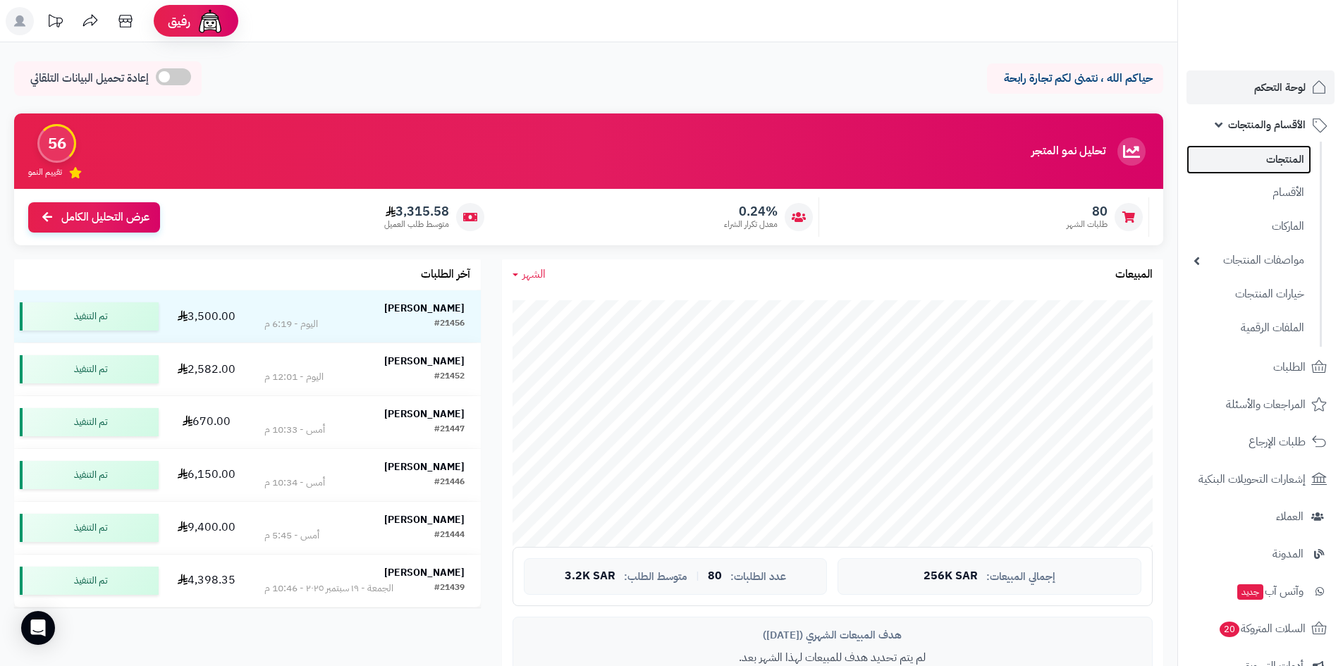
click at [1257, 161] on link "المنتجات" at bounding box center [1249, 159] width 125 height 29
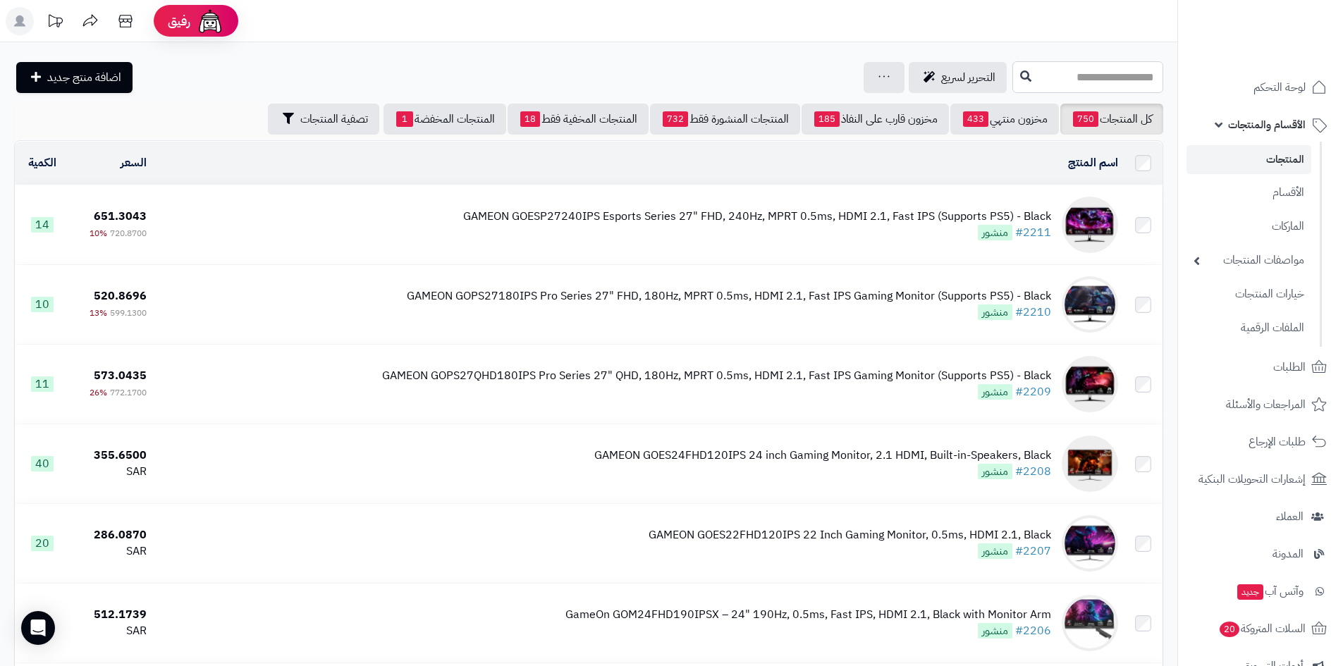
click at [1012, 78] on input "text" at bounding box center [1087, 77] width 151 height 32
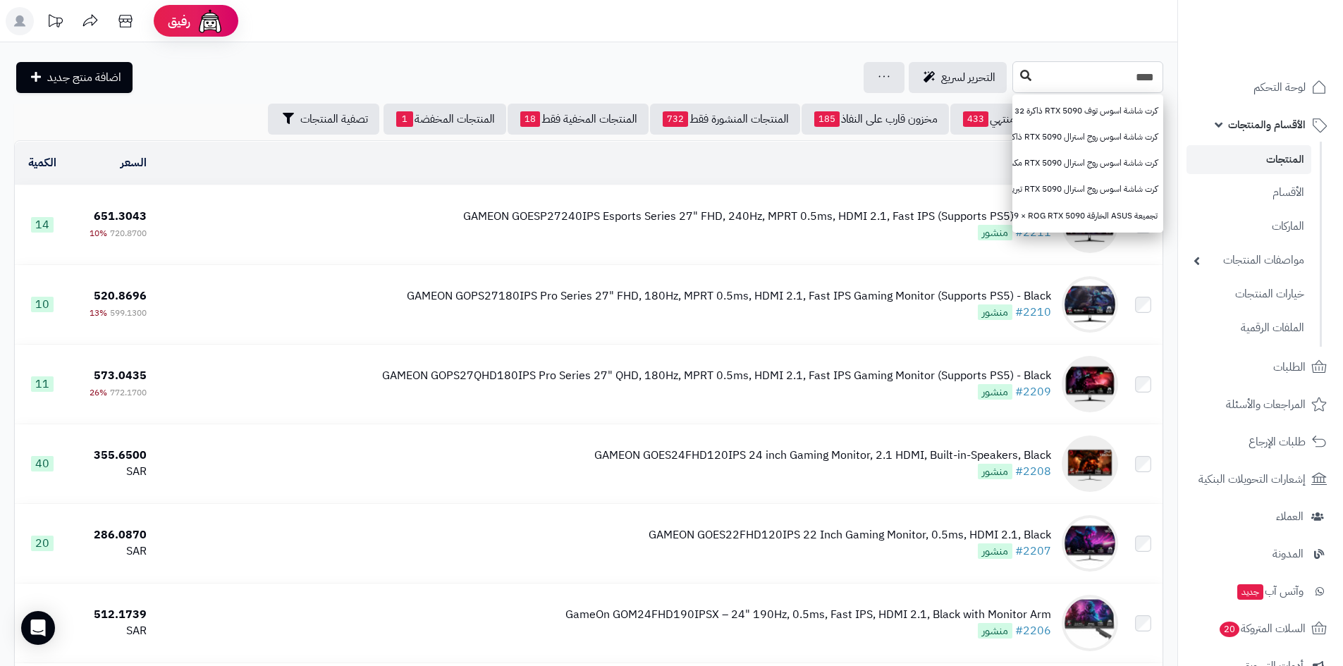
type input "****"
click at [1020, 78] on icon at bounding box center [1025, 75] width 11 height 11
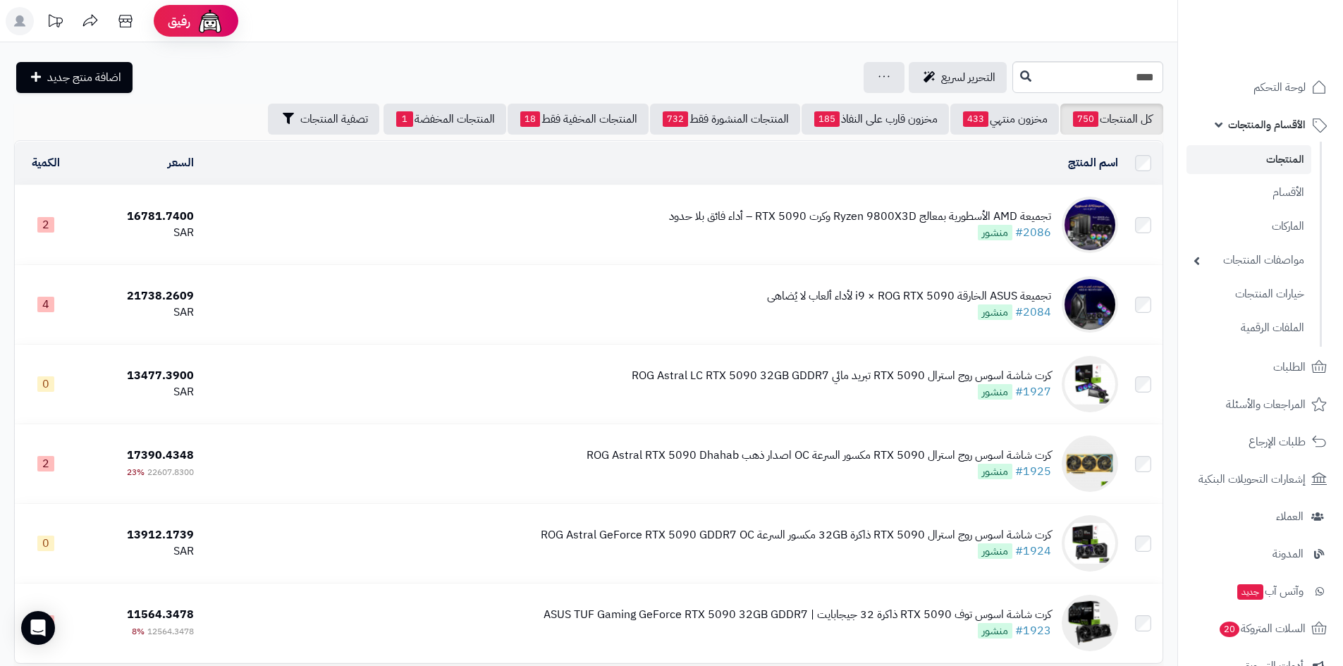
click at [886, 202] on td "تجميعة AMD الأسطورية بمعالج Ryzen 9800X3D وكرت RTX 5090 – أداء فائق بلا حدود #2…" at bounding box center [662, 224] width 924 height 79
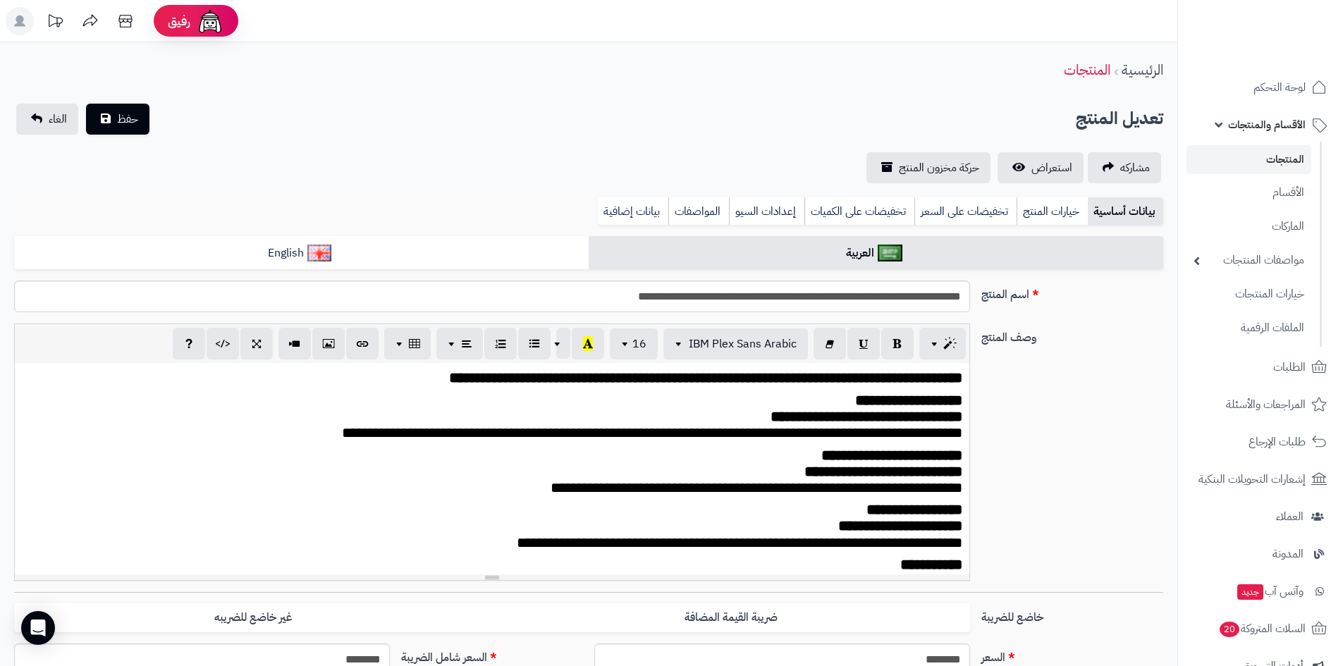
scroll to position [218, 0]
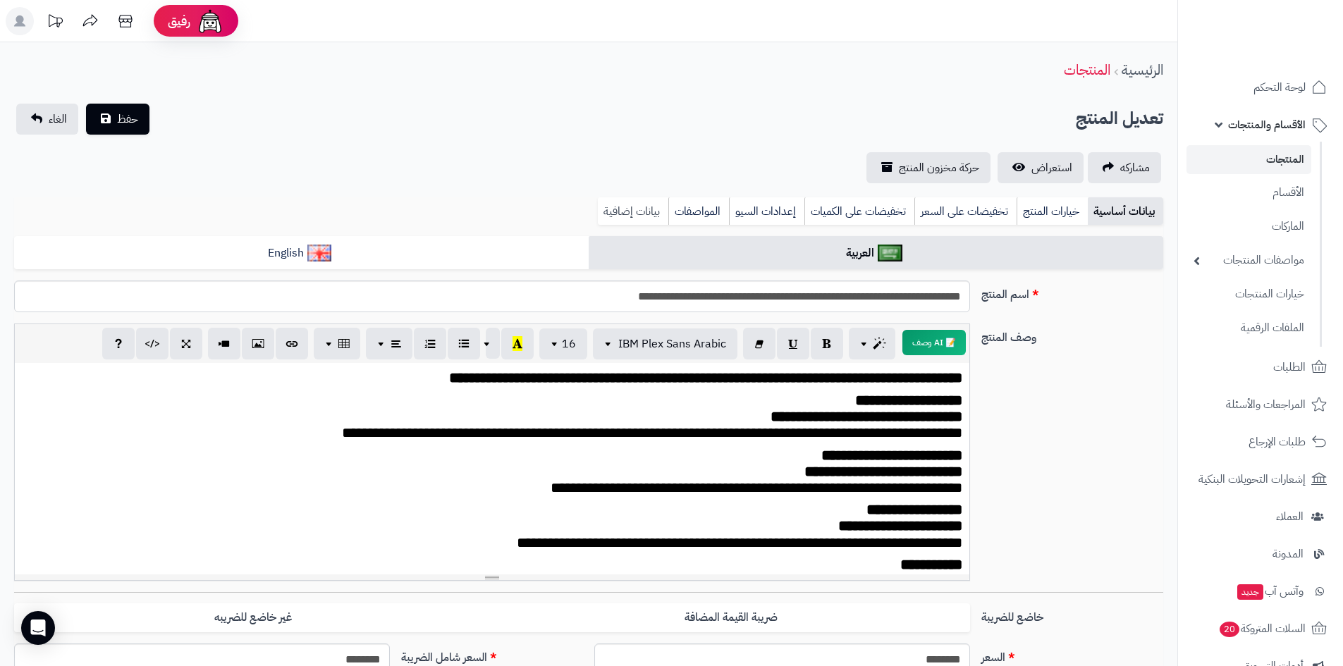
click at [630, 209] on link "بيانات إضافية" at bounding box center [633, 211] width 71 height 28
